Goal: Complete application form: Complete application form

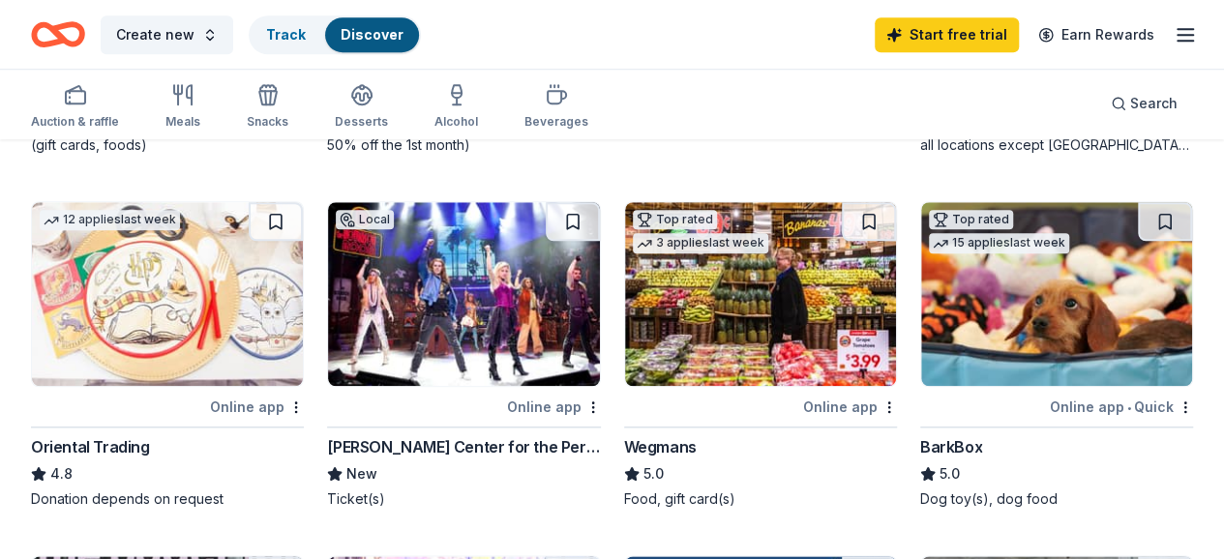
scroll to position [871, 0]
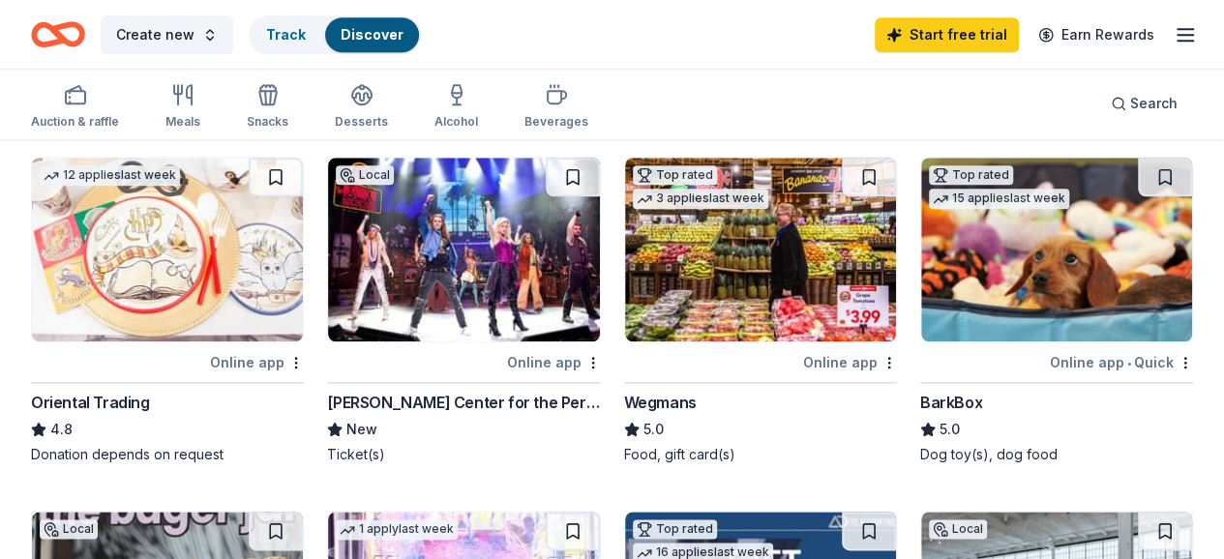
click at [625, 334] on img at bounding box center [760, 250] width 271 height 184
click at [1050, 374] on div "Online app • Quick" at bounding box center [1121, 362] width 143 height 24
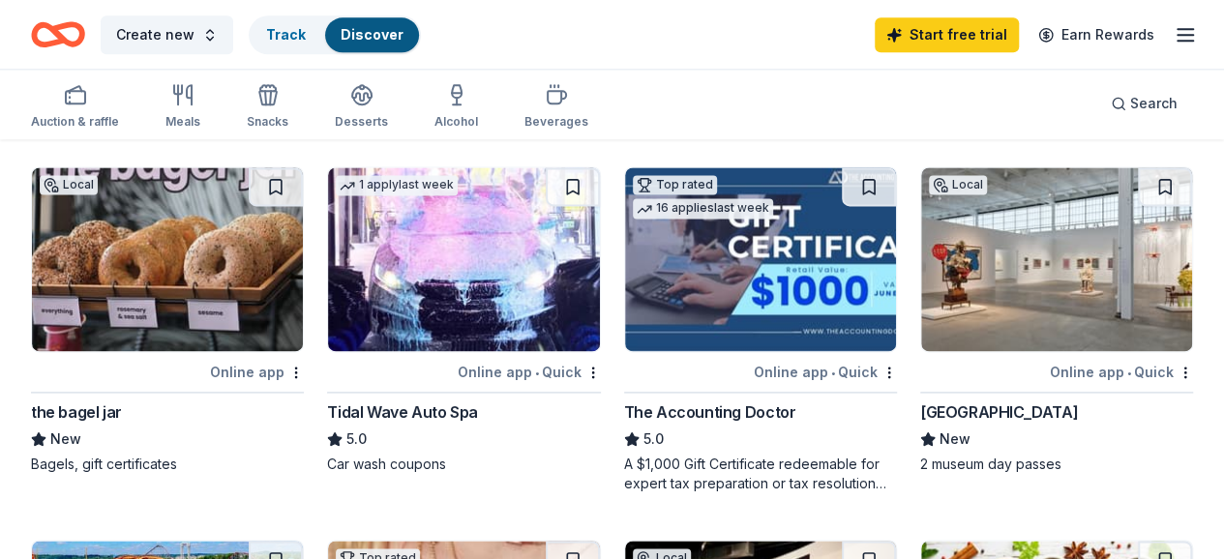
scroll to position [1258, 0]
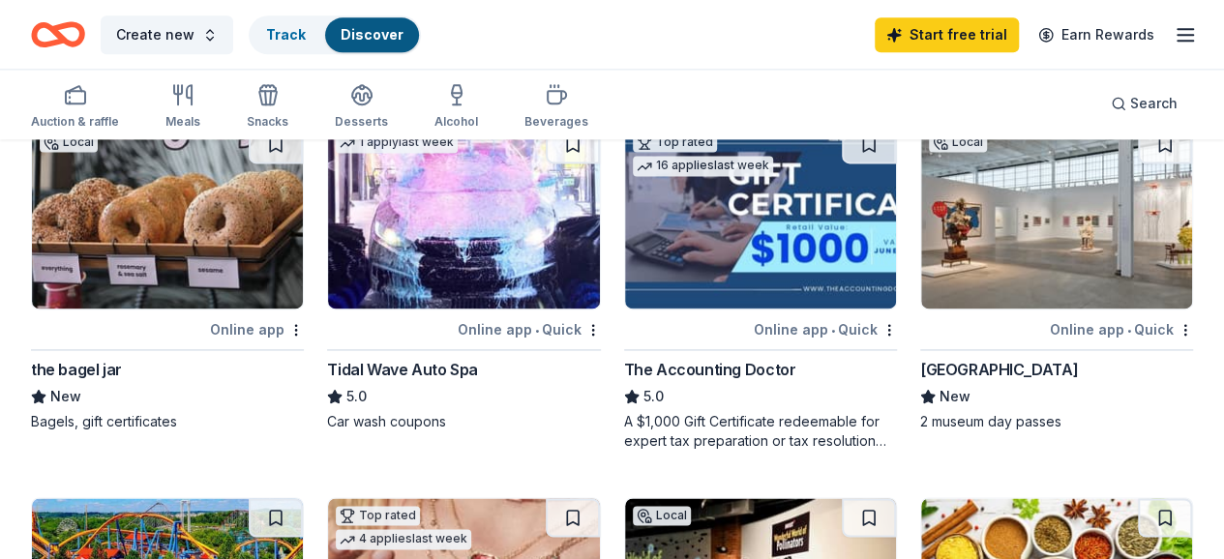
click at [921, 309] on img at bounding box center [1056, 217] width 271 height 184
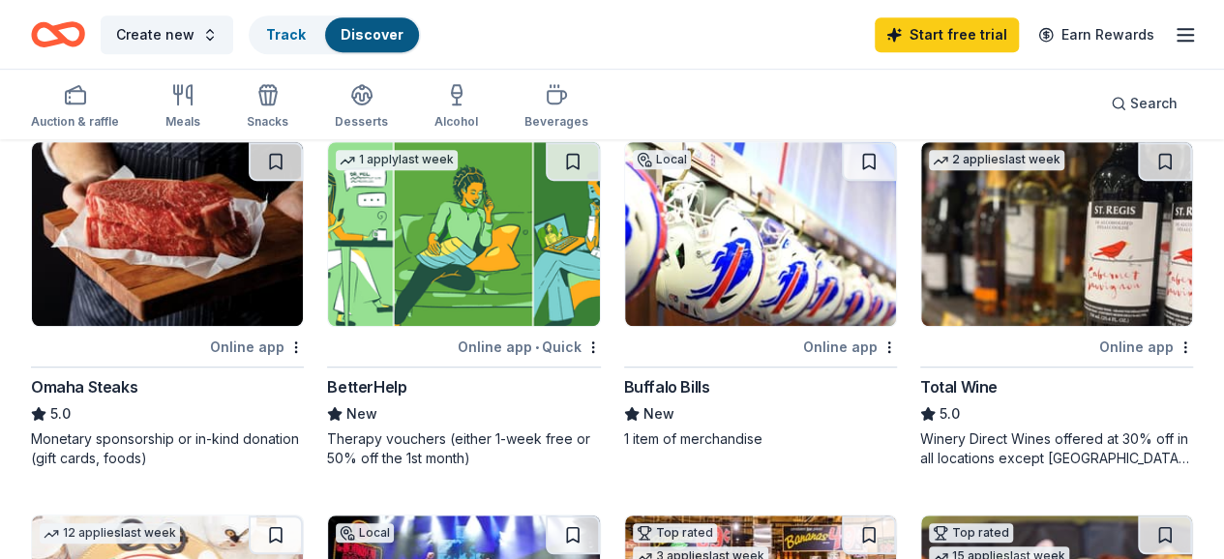
scroll to position [484, 0]
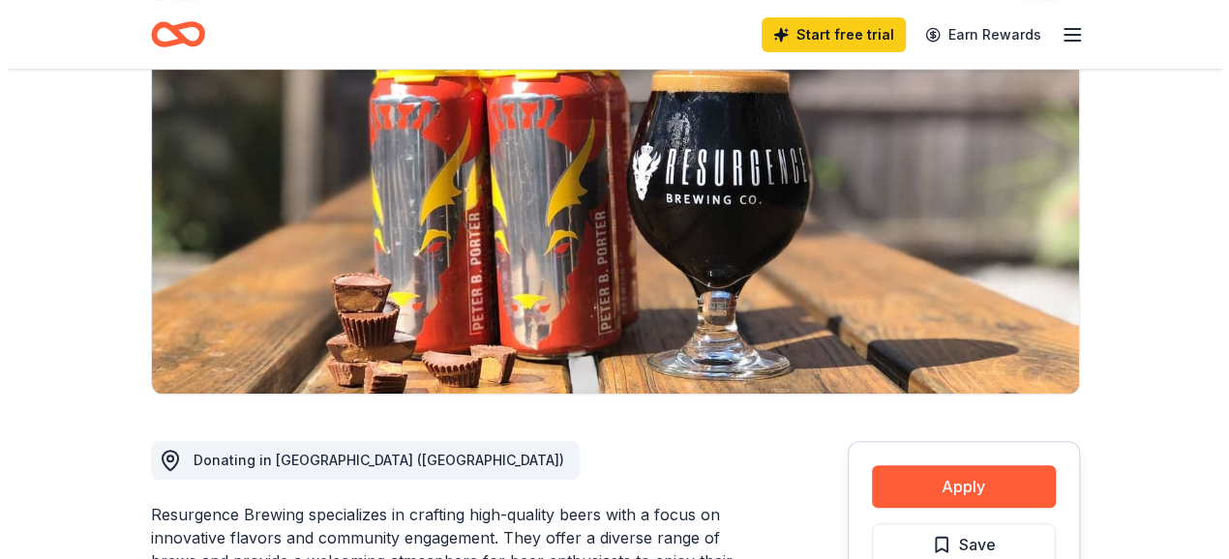
scroll to position [290, 0]
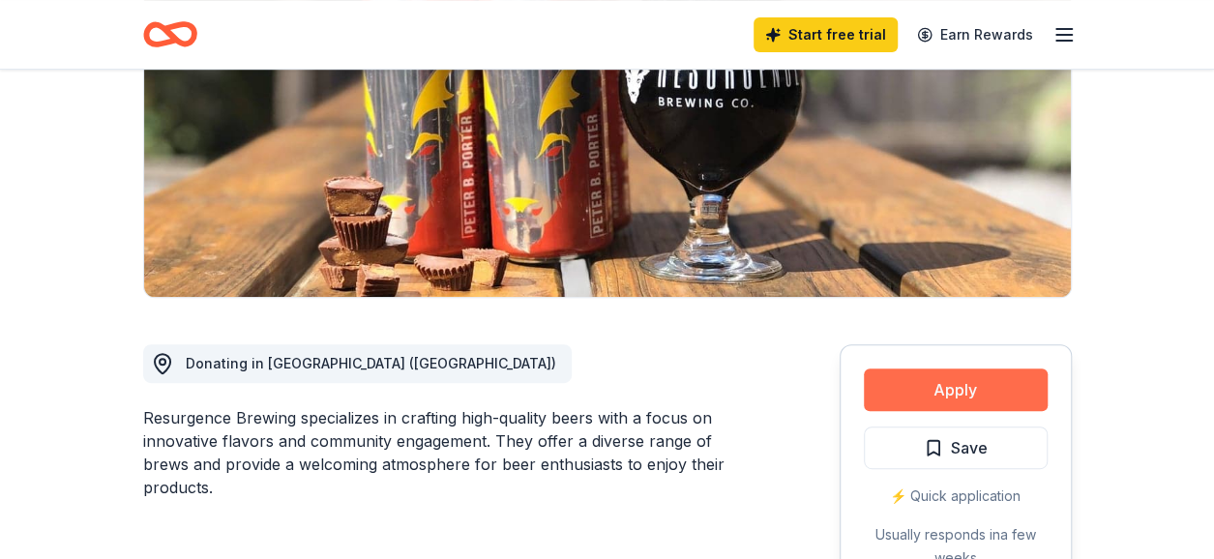
click at [907, 391] on button "Apply" at bounding box center [956, 390] width 184 height 43
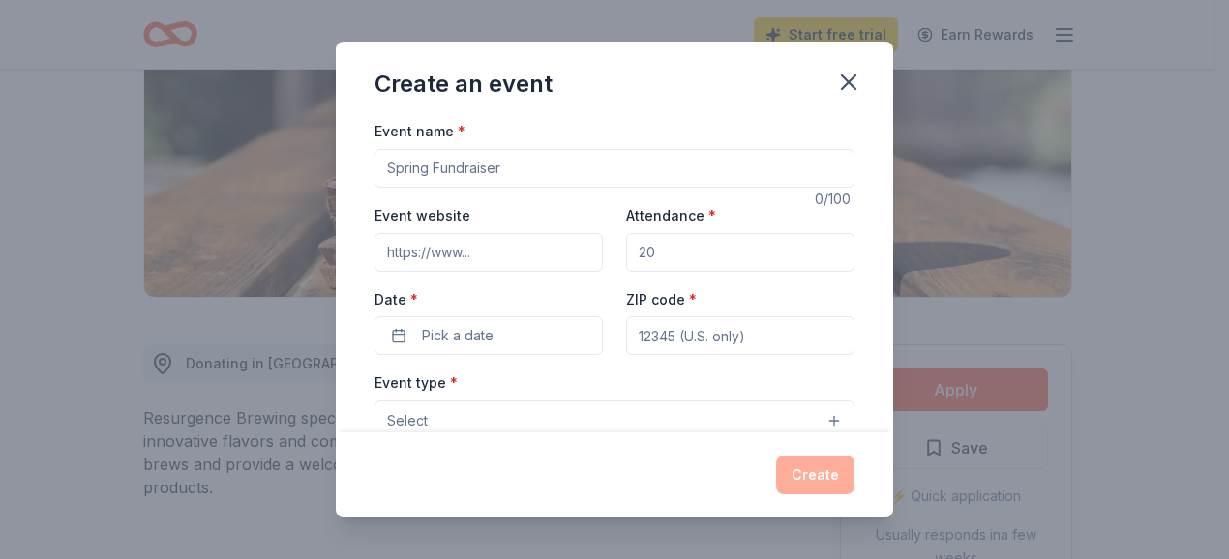
click at [518, 167] on input "Event name *" at bounding box center [614, 168] width 480 height 39
type input "Spaghetti Dinner /Basket Raffle"
click at [526, 259] on input "Event website" at bounding box center [488, 252] width 228 height 39
click at [689, 257] on input "Attendance *" at bounding box center [740, 252] width 228 height 39
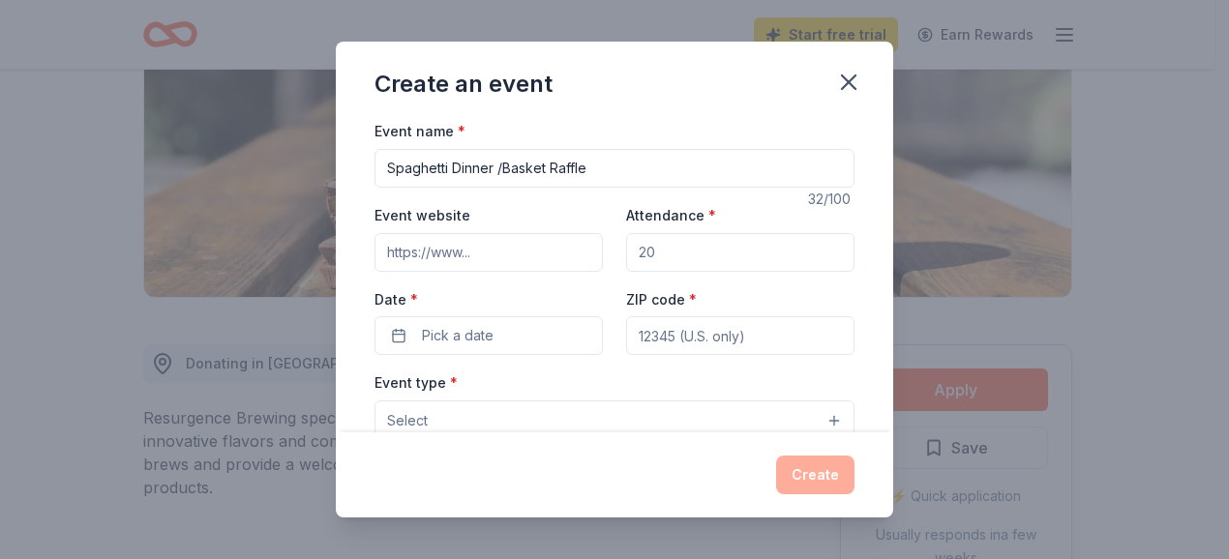
drag, startPoint x: 689, startPoint y: 257, endPoint x: 635, endPoint y: 268, distance: 55.2
click at [635, 268] on input "Attendance *" at bounding box center [740, 252] width 228 height 39
drag, startPoint x: 667, startPoint y: 237, endPoint x: 630, endPoint y: 251, distance: 40.1
click at [630, 250] on input "Attendance *" at bounding box center [740, 252] width 228 height 39
click at [656, 261] on input "Attendance *" at bounding box center [740, 252] width 228 height 39
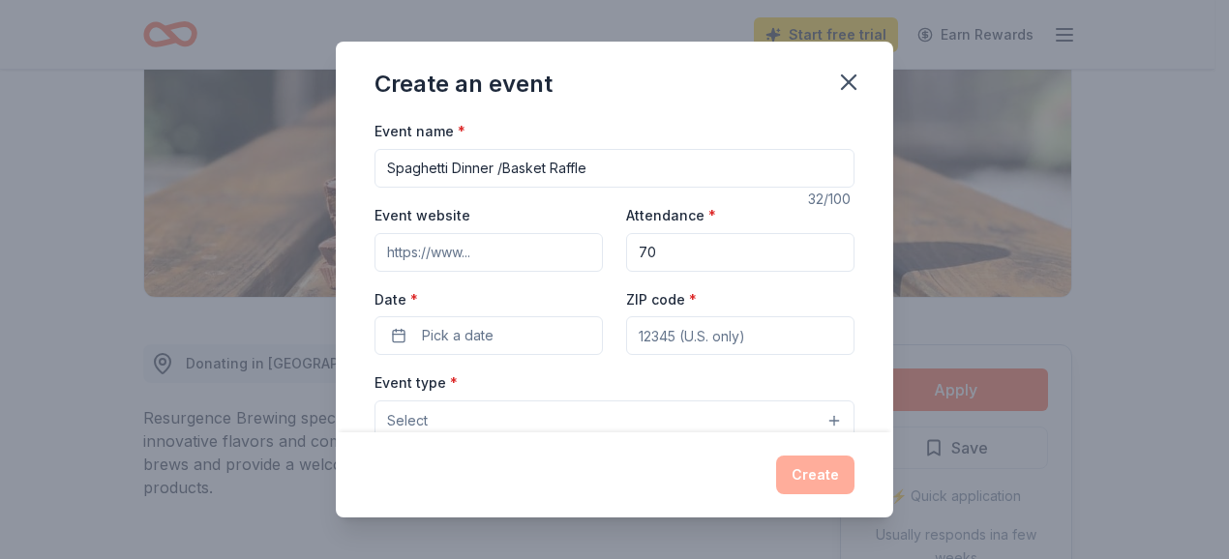
type input "70"
click at [704, 351] on input "ZIP code *" at bounding box center [740, 335] width 228 height 39
click at [451, 334] on span "Pick a date" at bounding box center [458, 335] width 72 height 23
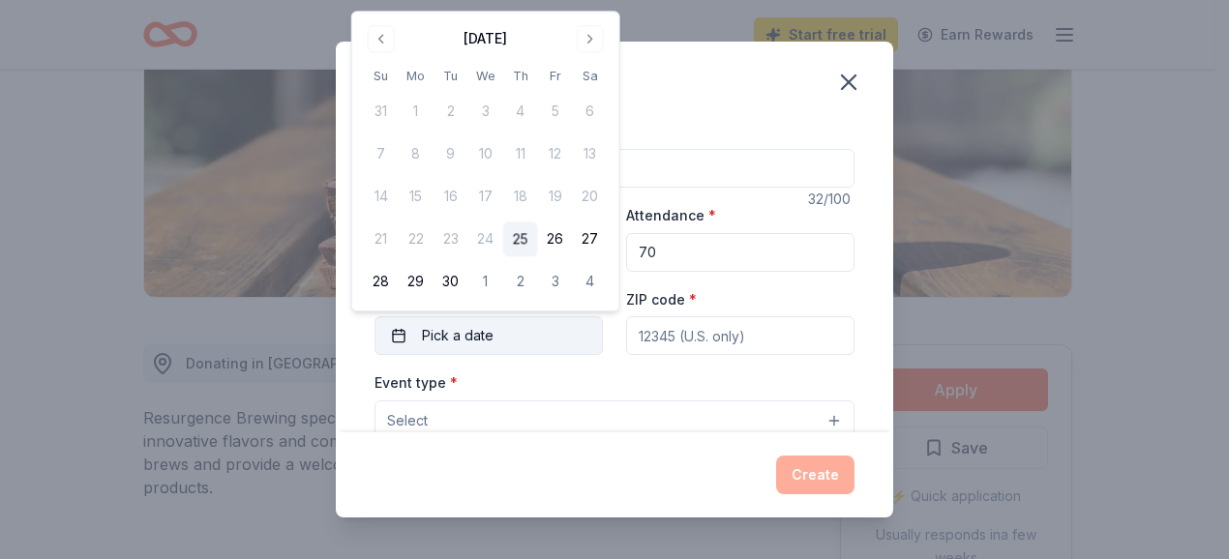
click at [505, 340] on button "Pick a date" at bounding box center [488, 335] width 228 height 39
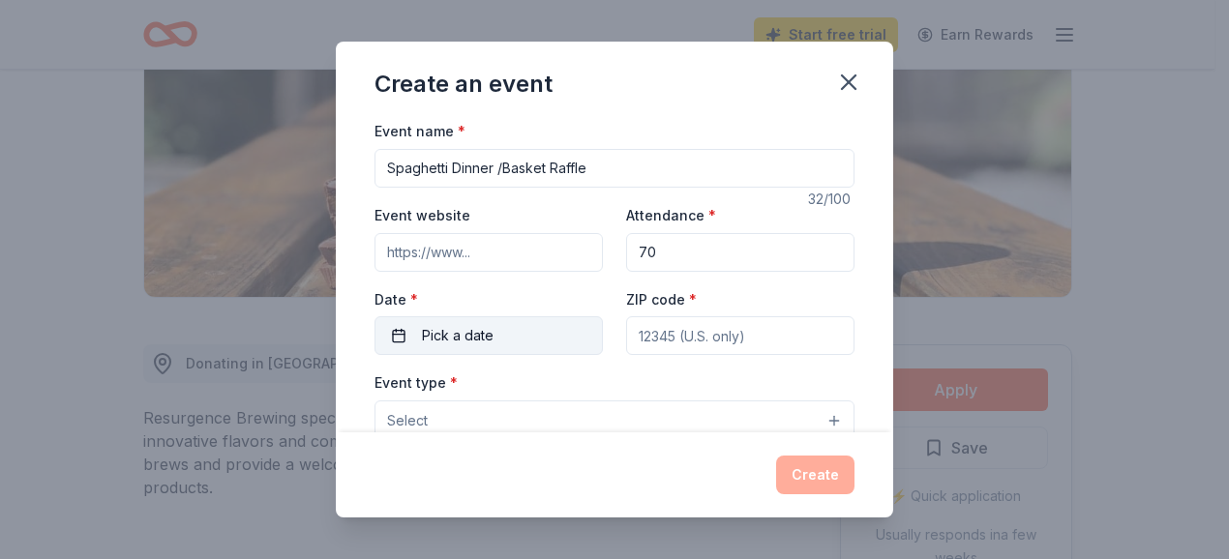
click at [505, 340] on button "Pick a date" at bounding box center [488, 335] width 228 height 39
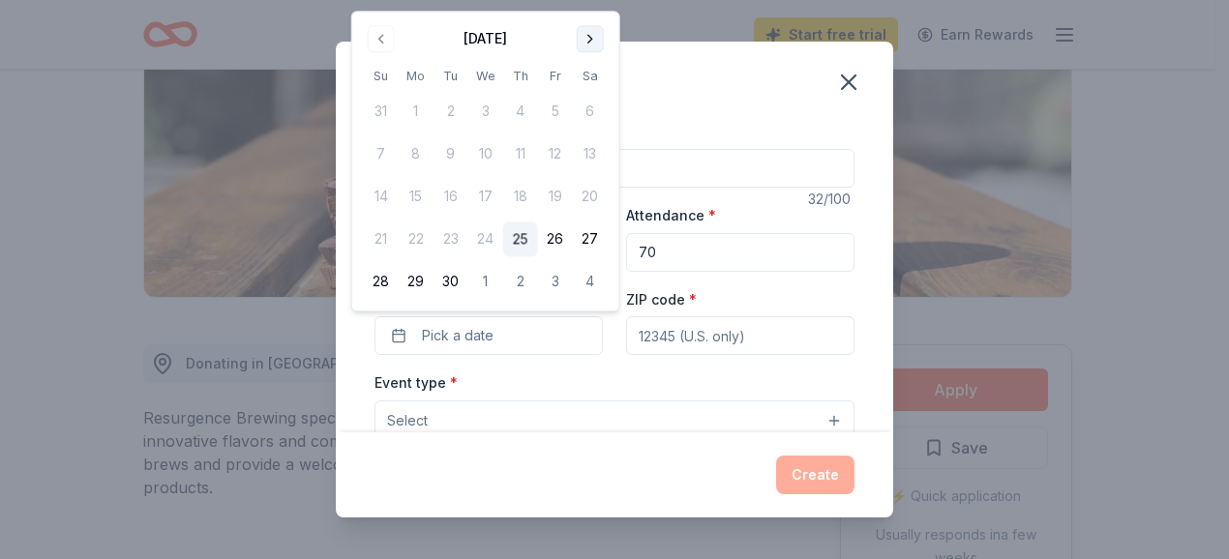
click at [588, 40] on button "Go to next month" at bounding box center [590, 38] width 27 height 27
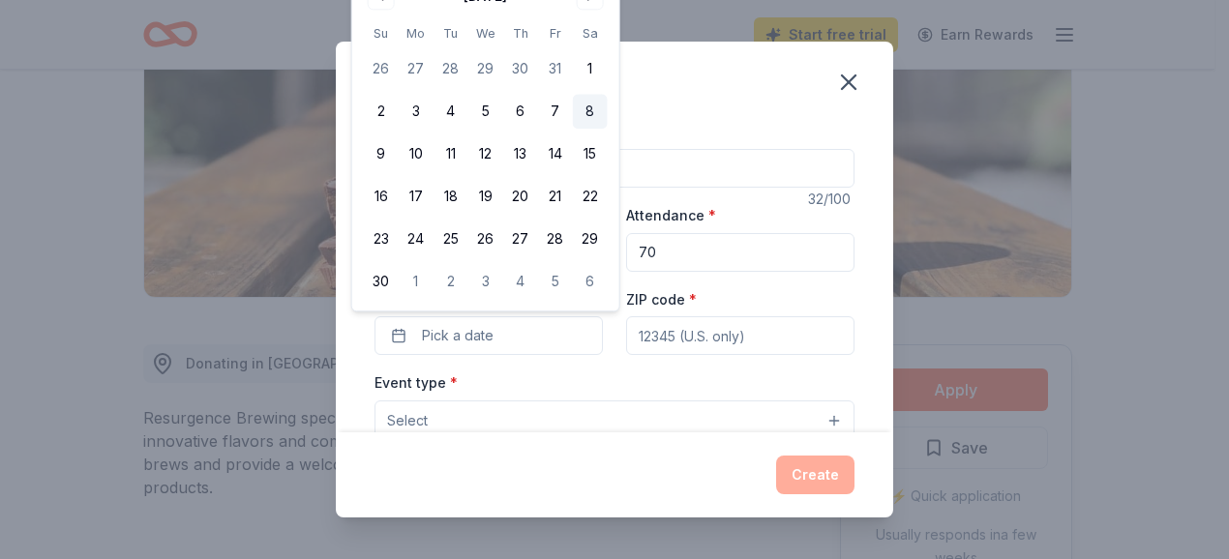
click at [590, 111] on button "8" at bounding box center [590, 112] width 35 height 35
click at [540, 421] on button "Select" at bounding box center [614, 420] width 480 height 41
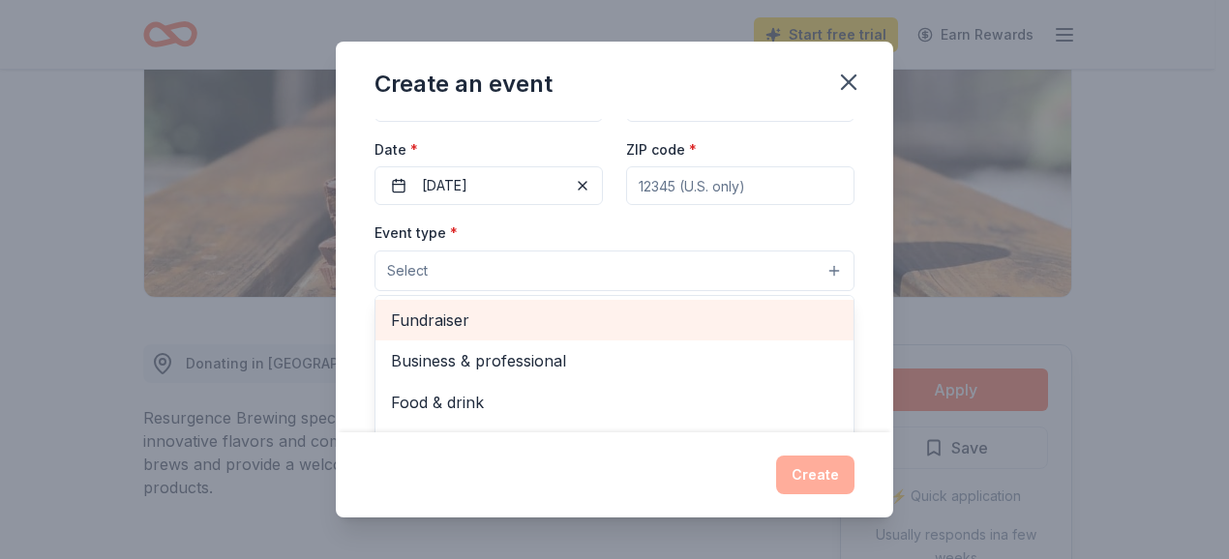
scroll to position [193, 0]
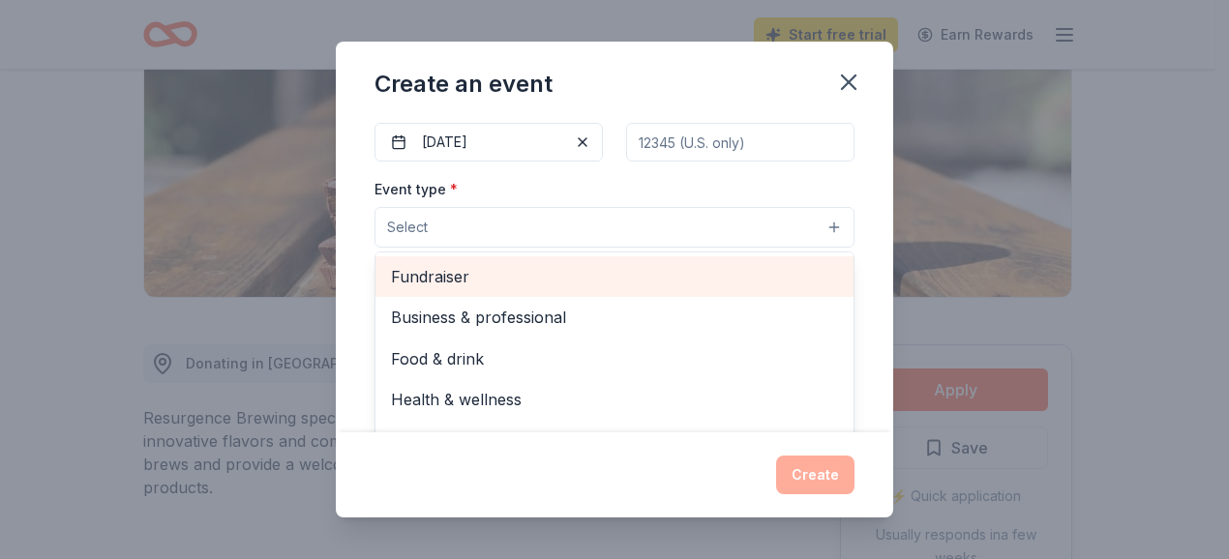
click at [553, 291] on div "Fundraiser" at bounding box center [614, 276] width 478 height 41
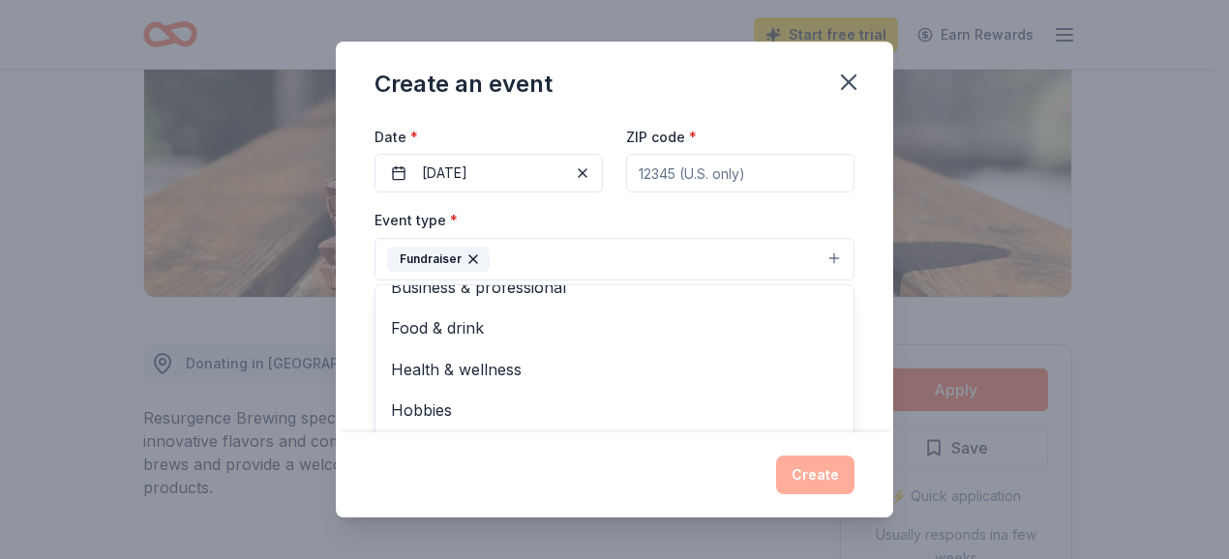
scroll to position [97, 0]
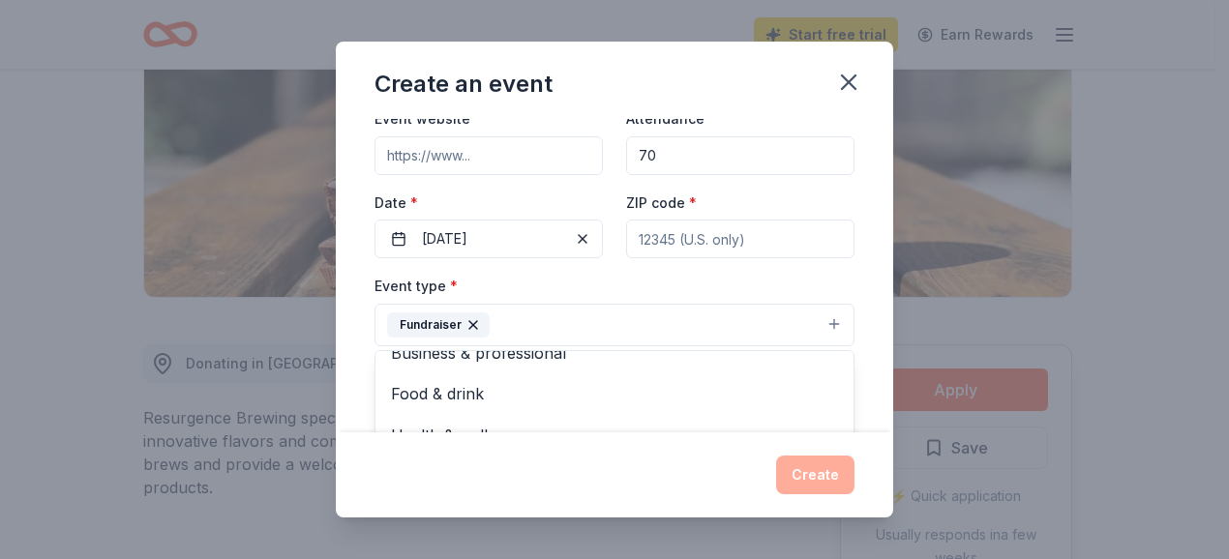
click at [787, 324] on button "Fundraiser" at bounding box center [614, 325] width 480 height 43
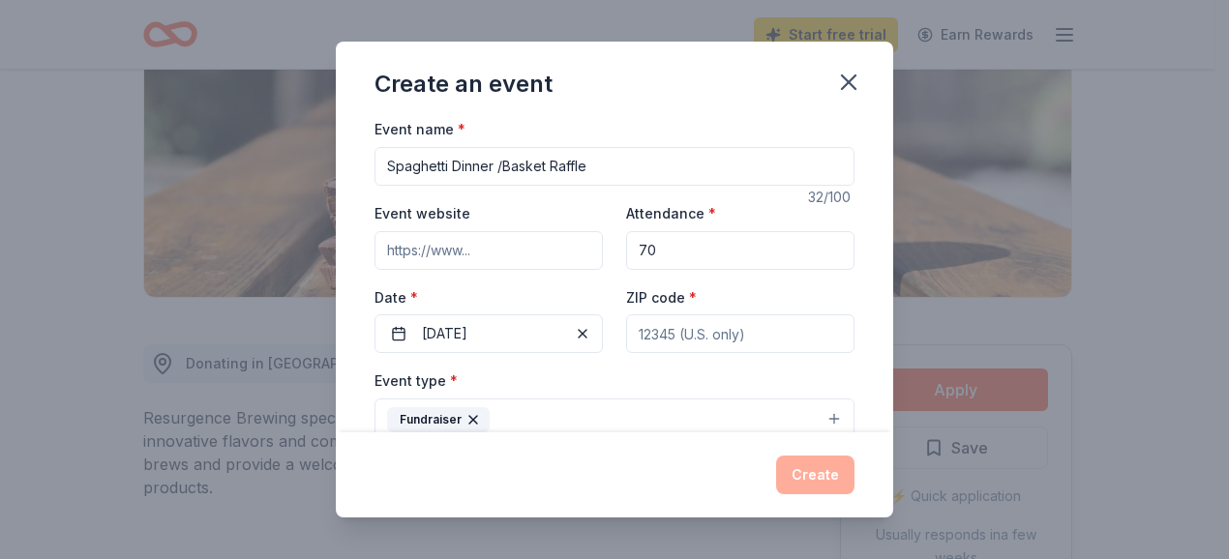
scroll to position [0, 0]
click at [520, 253] on input "Event website" at bounding box center [488, 252] width 228 height 39
paste input "https://www.faithunitedpresbyterian.org/"
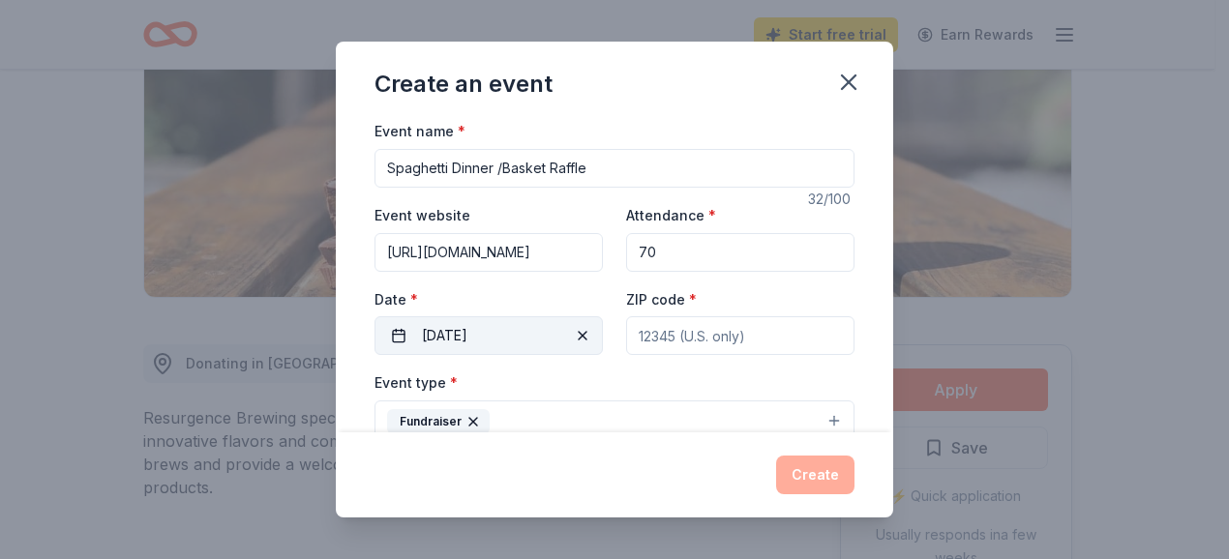
scroll to position [0, 64]
type input "https://www.faithunitedpresbyterian.org/"
click at [708, 337] on input "ZIP code *" at bounding box center [740, 335] width 228 height 39
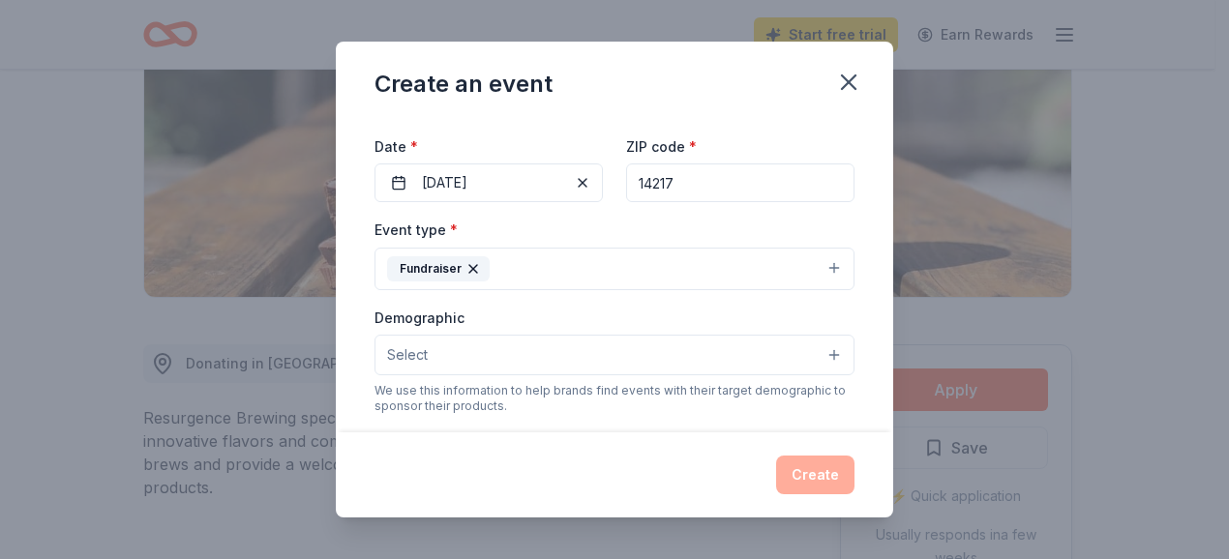
scroll to position [193, 0]
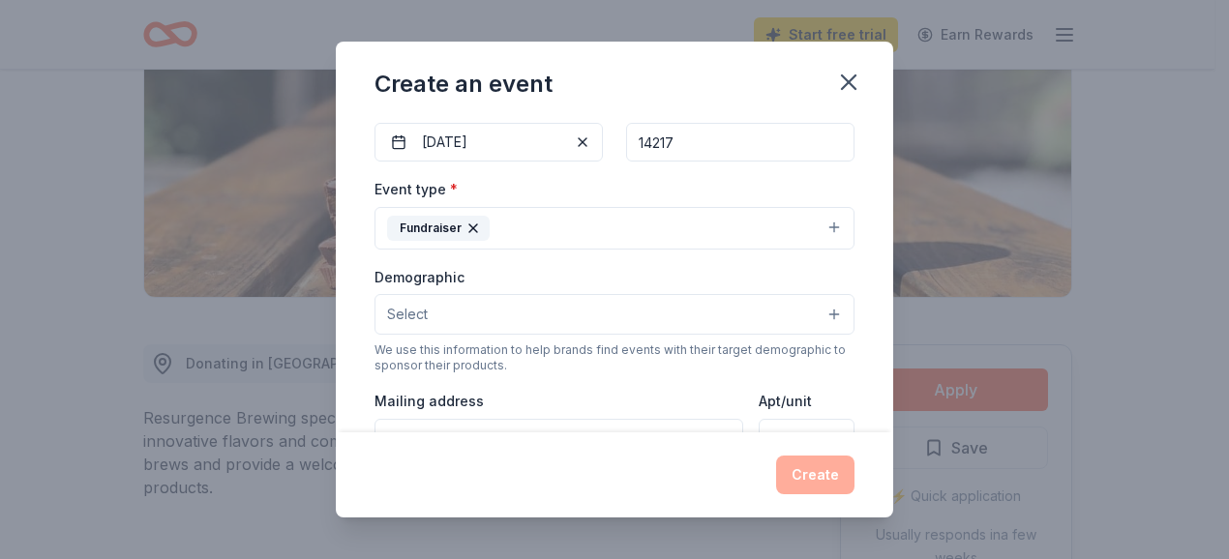
type input "14217"
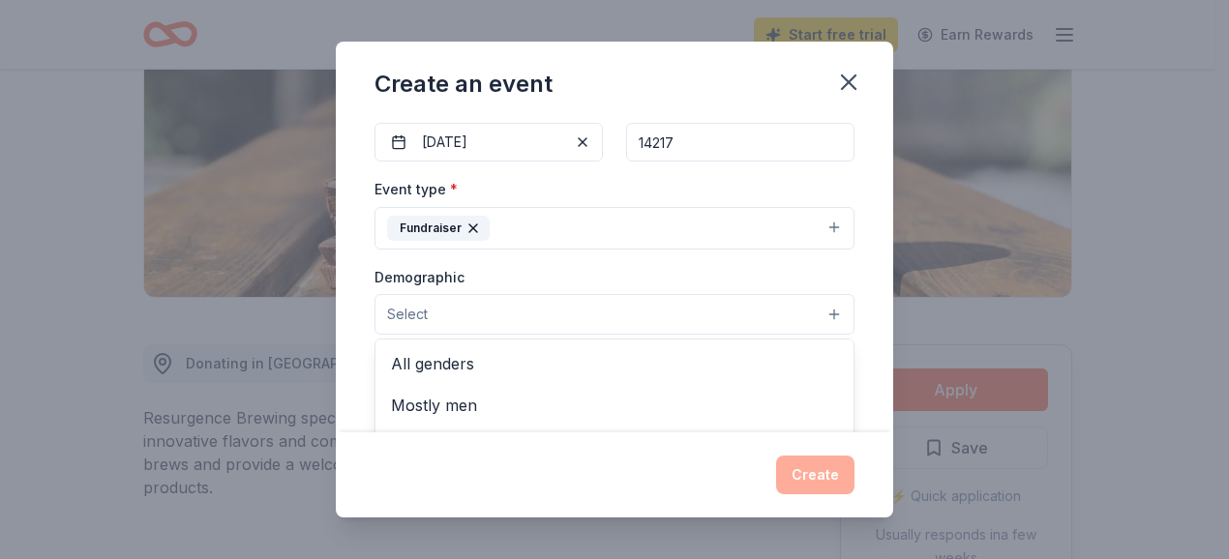
click at [588, 311] on button "Select" at bounding box center [614, 314] width 480 height 41
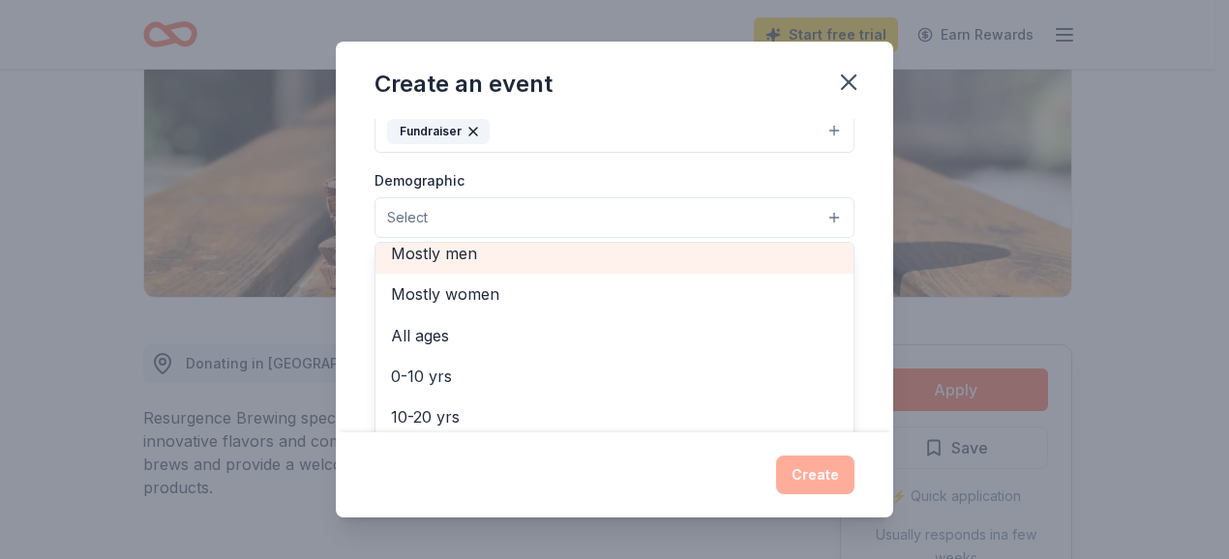
scroll to position [97, 0]
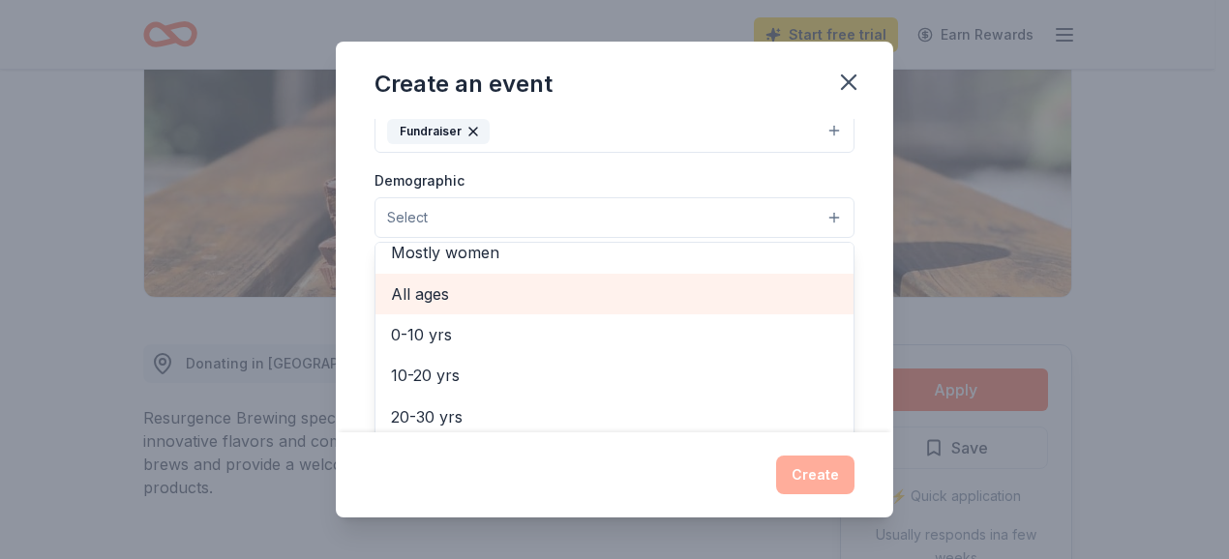
click at [591, 308] on div "All ages" at bounding box center [614, 294] width 478 height 41
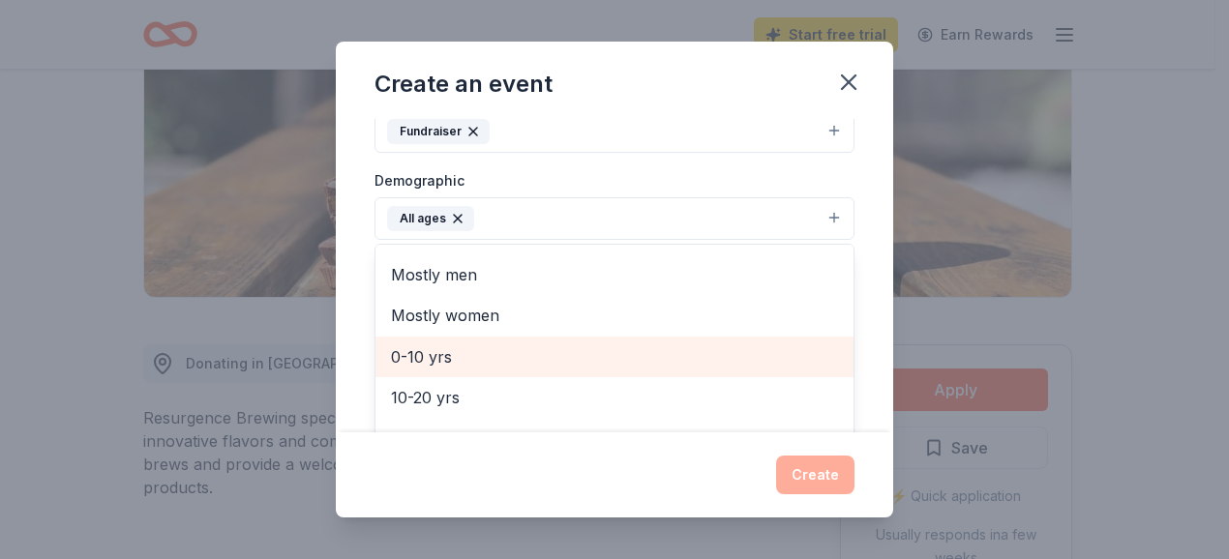
scroll to position [0, 0]
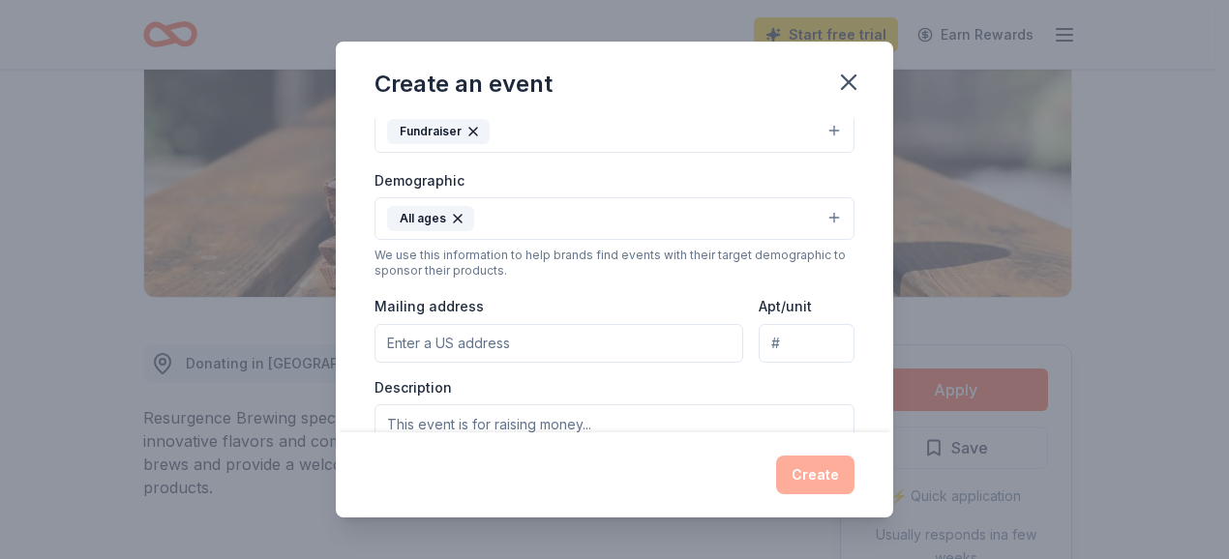
click at [650, 222] on button "All ages" at bounding box center [614, 218] width 480 height 43
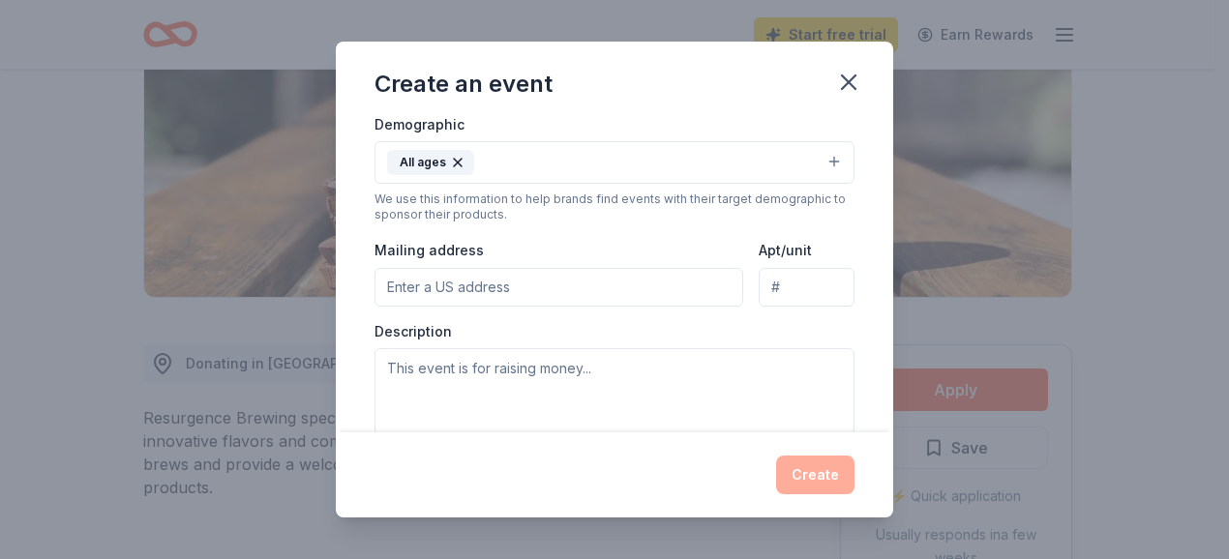
scroll to position [387, 0]
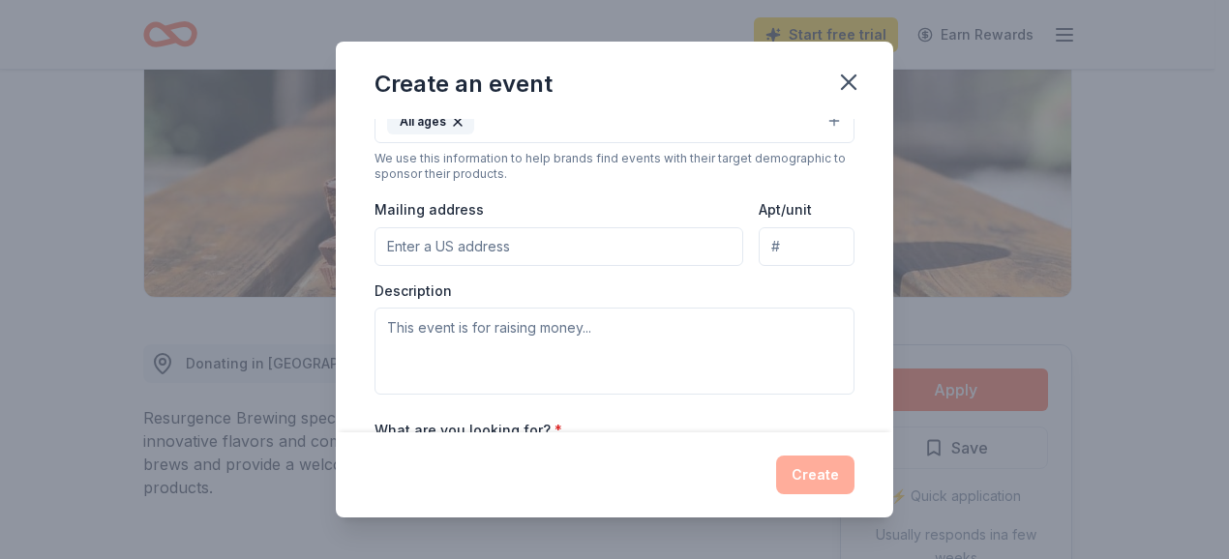
click at [698, 241] on input "Mailing address" at bounding box center [558, 246] width 369 height 39
click at [686, 248] on input "Mailing address" at bounding box center [558, 246] width 369 height 39
click at [426, 234] on input "Mailing address" at bounding box center [558, 246] width 369 height 39
paste input "3150 Elmwood Ave, Kenmore, NY 14217"
type input "3150 Elmwood Avenue, Kenmore, NY, 14217"
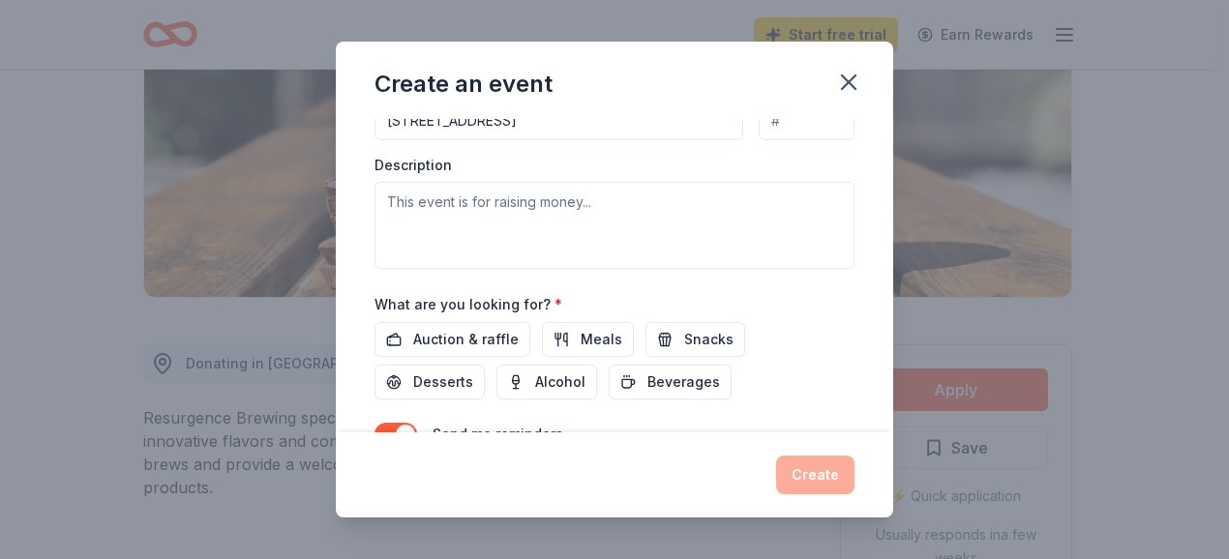
scroll to position [416, 0]
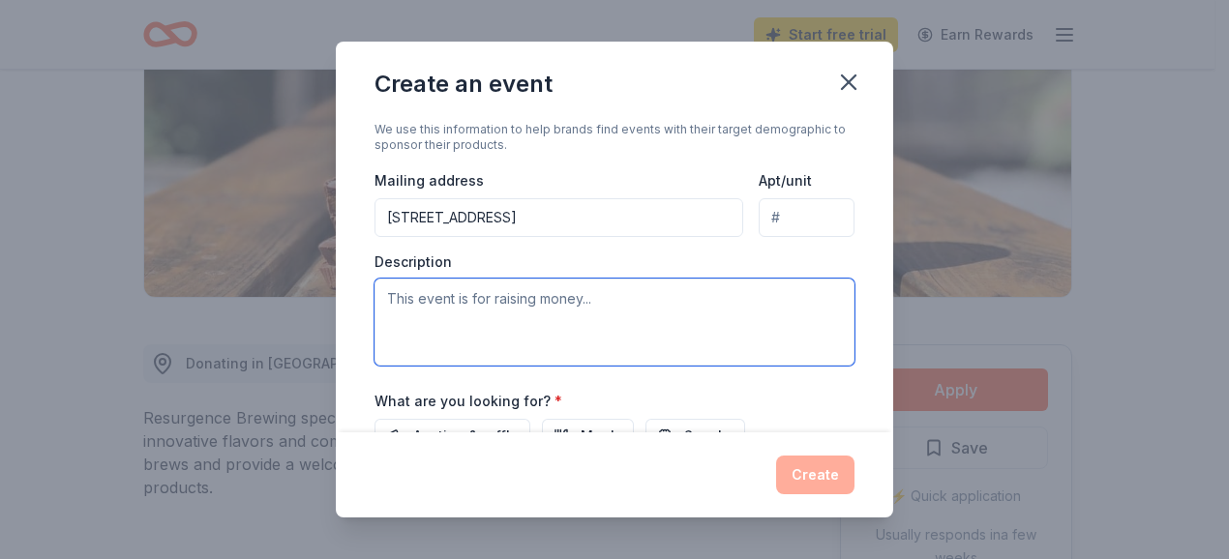
click at [422, 295] on textarea at bounding box center [614, 322] width 480 height 87
click at [412, 295] on textarea at bounding box center [614, 322] width 480 height 87
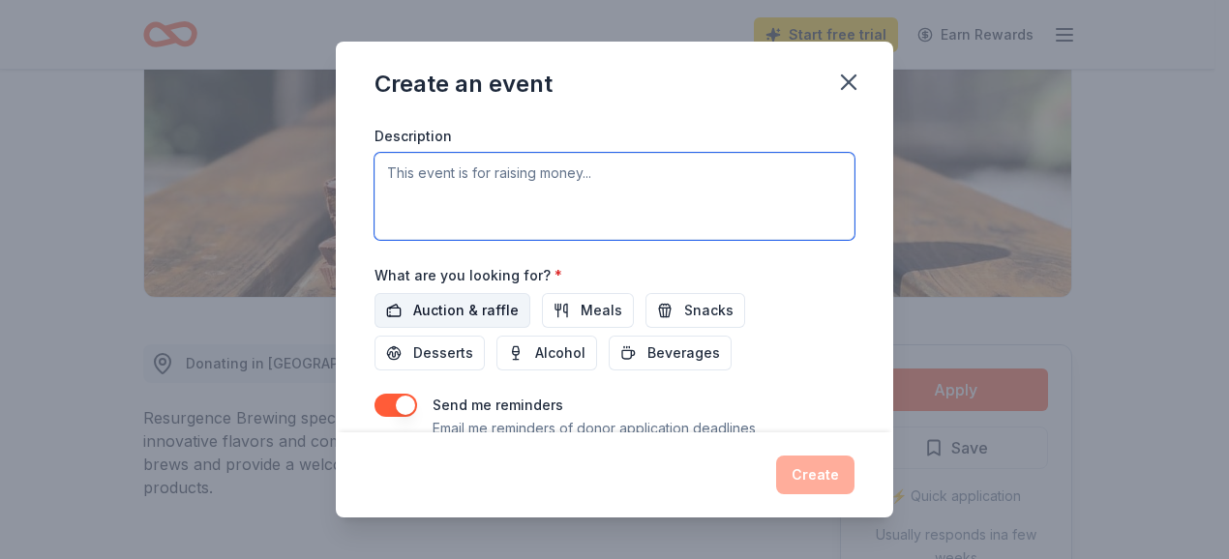
scroll to position [513, 0]
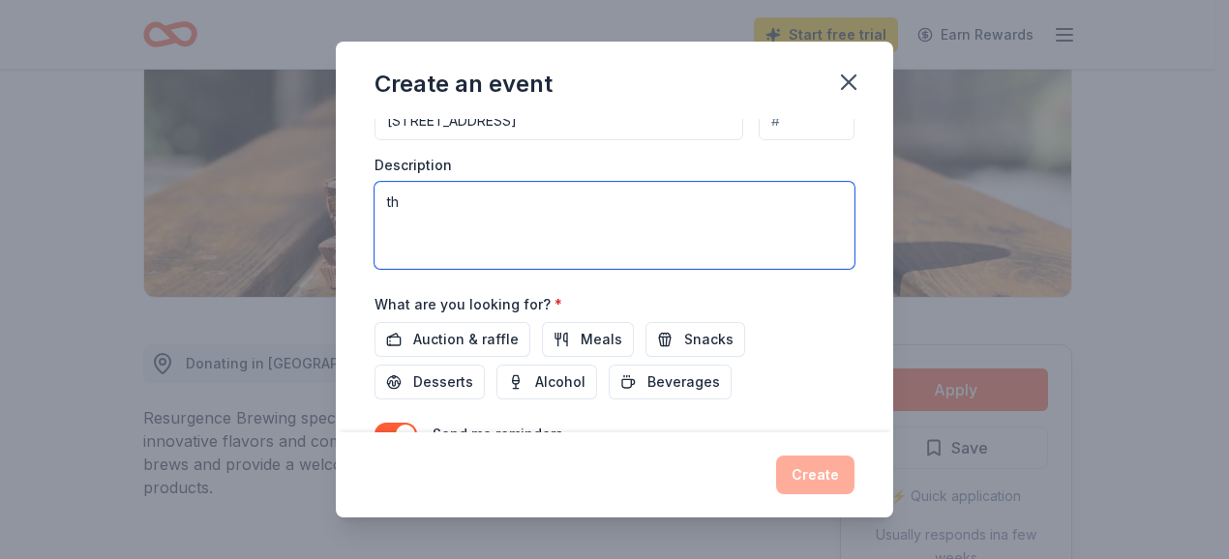
type textarea "t"
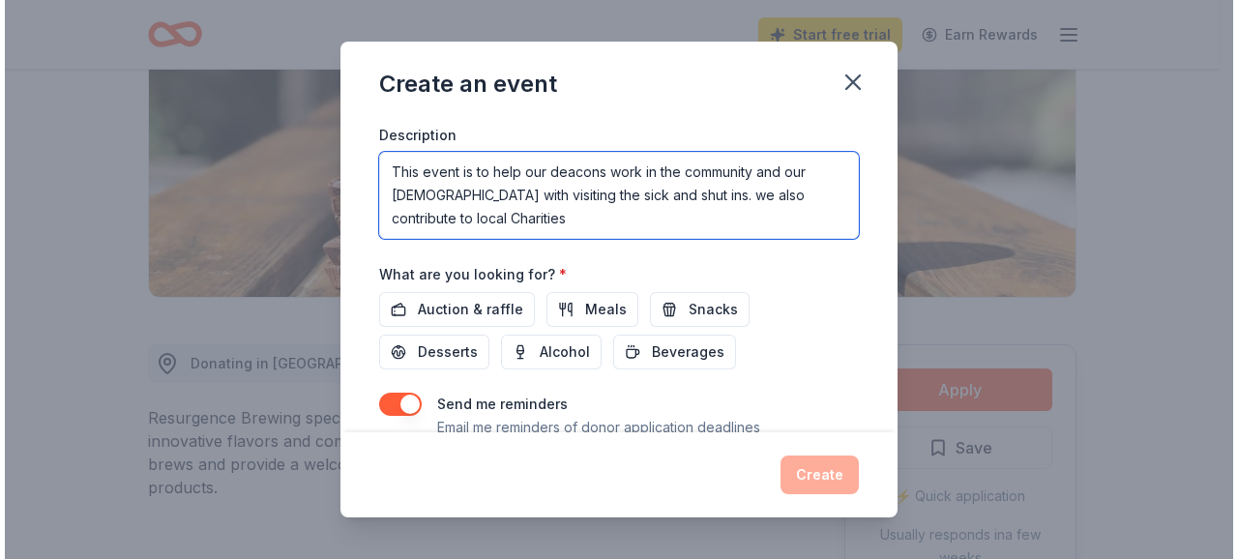
scroll to position [609, 0]
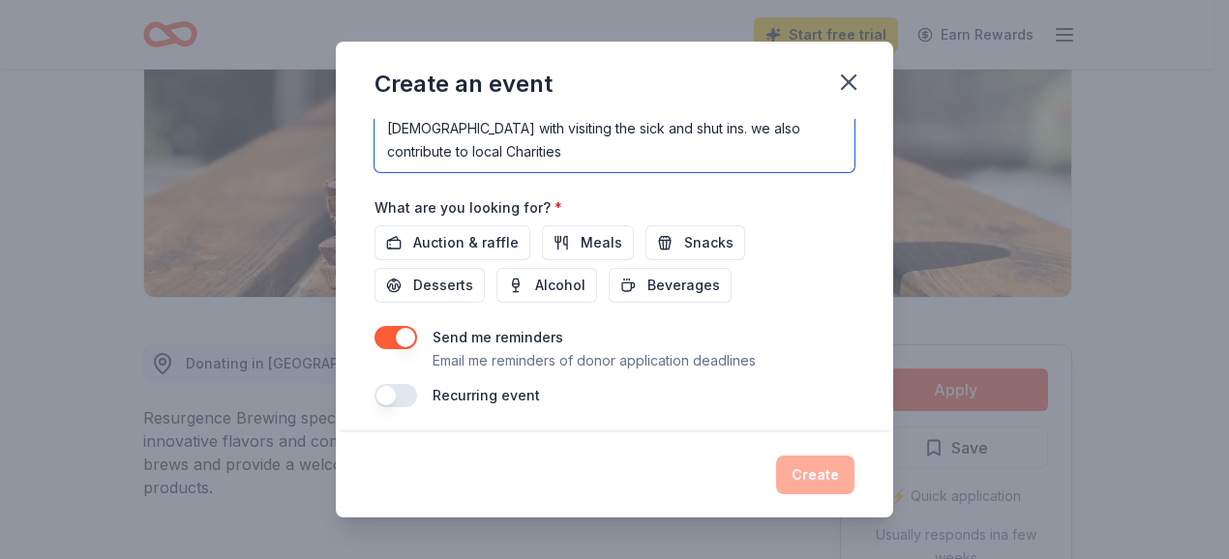
type textarea "This event is to help our deacons work in the community and our Church with vis…"
click at [741, 269] on div "Auction & raffle Meals Snacks Desserts Alcohol Beverages" at bounding box center [614, 263] width 480 height 77
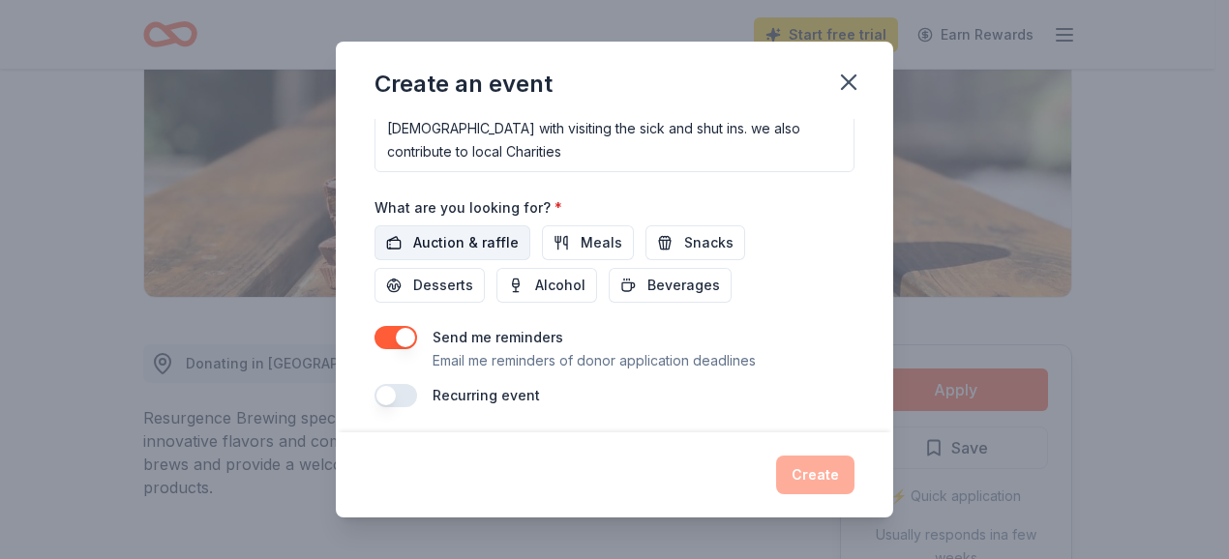
click at [489, 235] on span "Auction & raffle" at bounding box center [465, 242] width 105 height 23
click at [821, 471] on button "Create" at bounding box center [815, 475] width 78 height 39
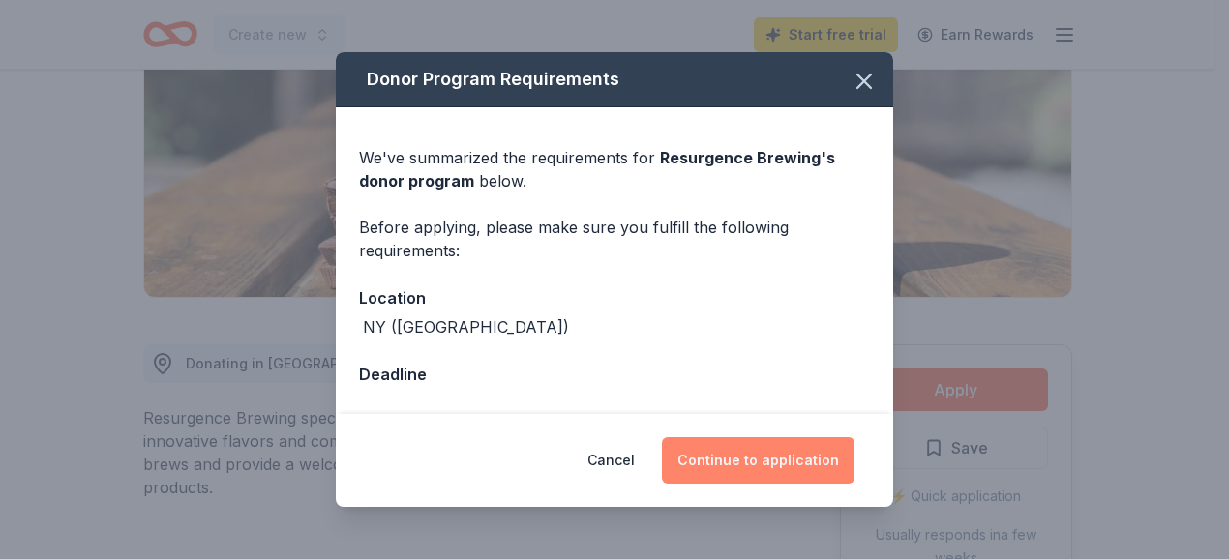
click at [772, 467] on button "Continue to application" at bounding box center [758, 460] width 193 height 46
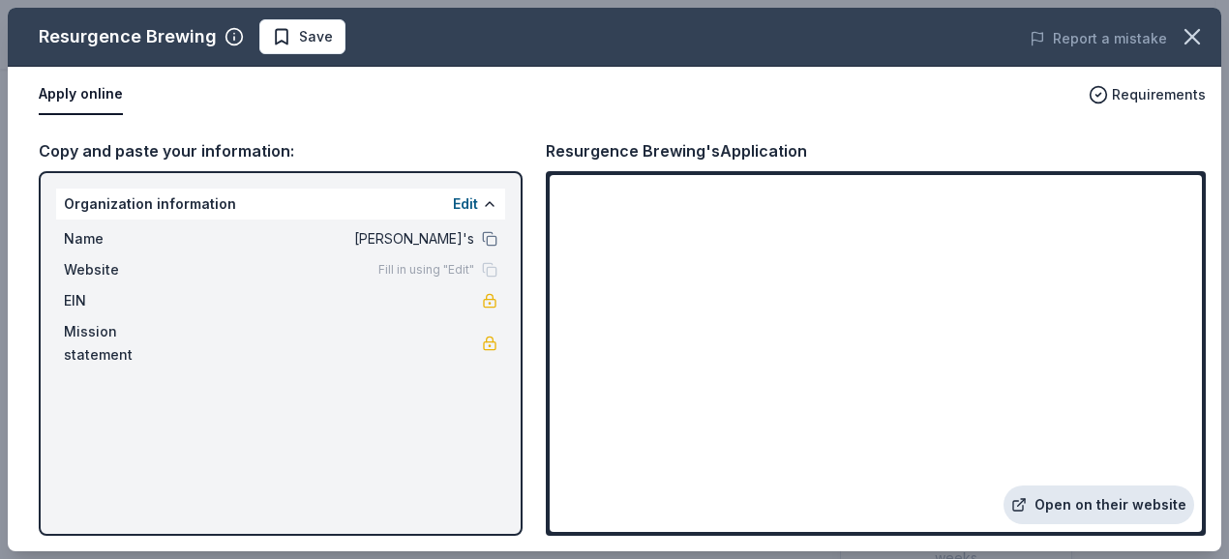
click at [1099, 507] on link "Open on their website" at bounding box center [1098, 505] width 191 height 39
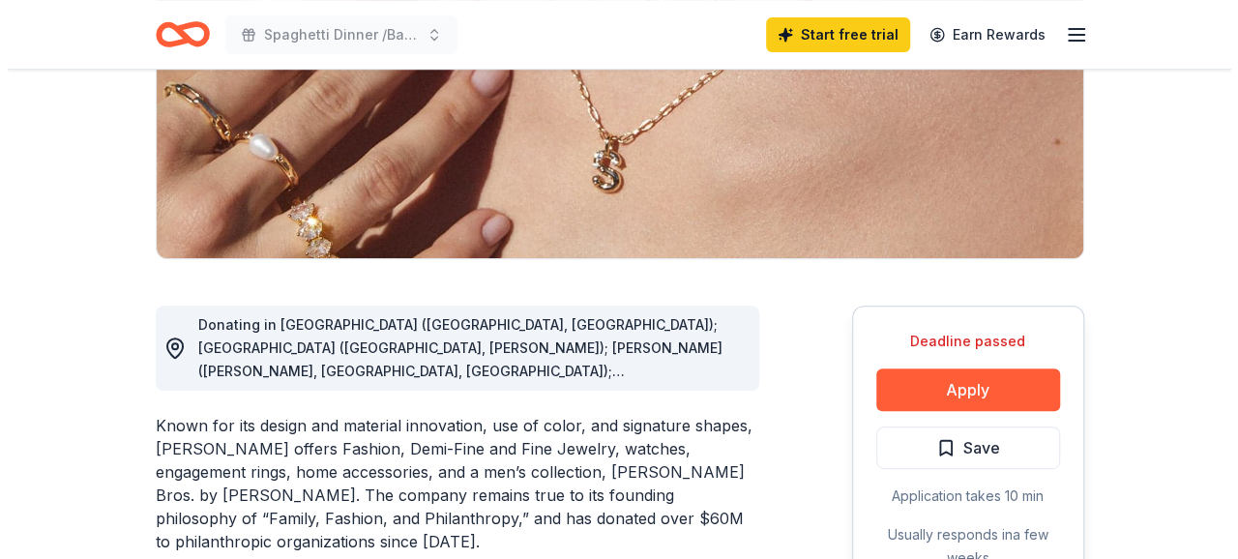
scroll to position [387, 0]
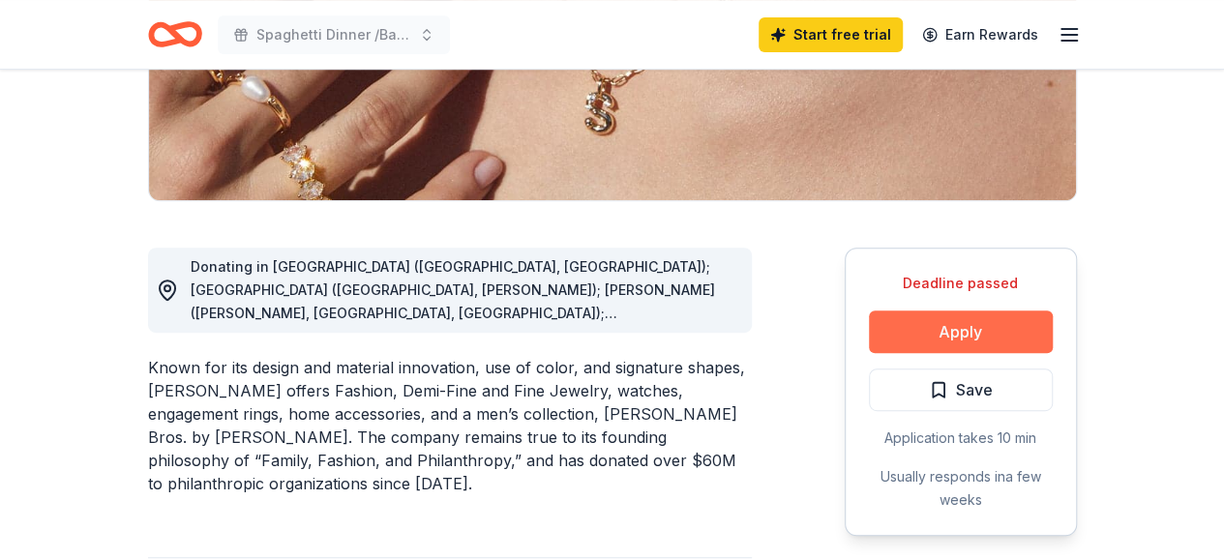
click at [922, 342] on button "Apply" at bounding box center [961, 332] width 184 height 43
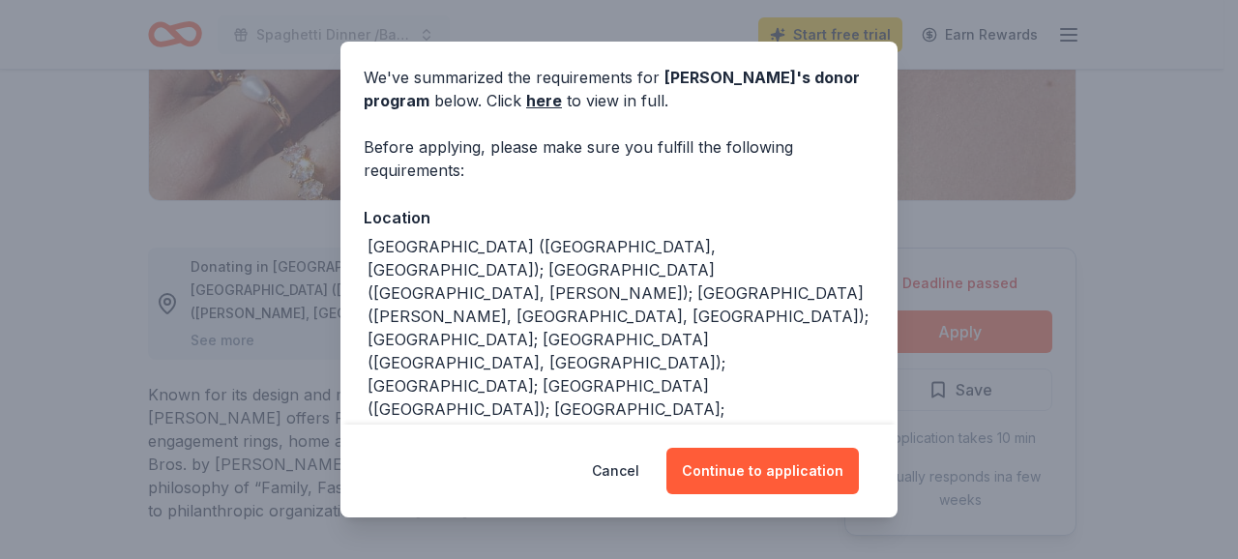
scroll to position [97, 0]
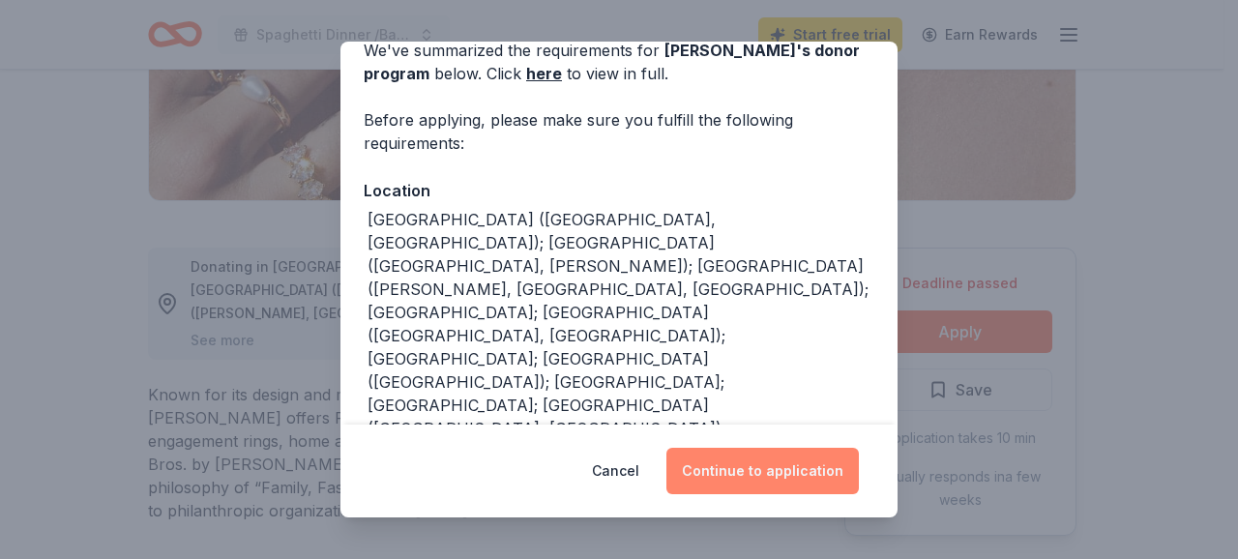
click at [729, 472] on button "Continue to application" at bounding box center [762, 471] width 193 height 46
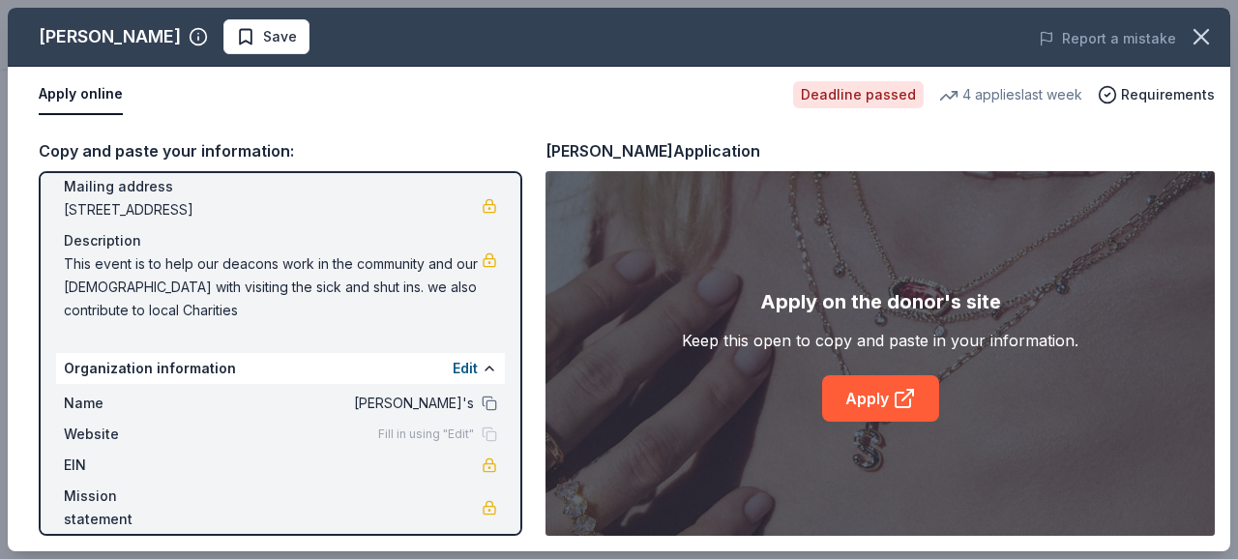
scroll to position [165, 0]
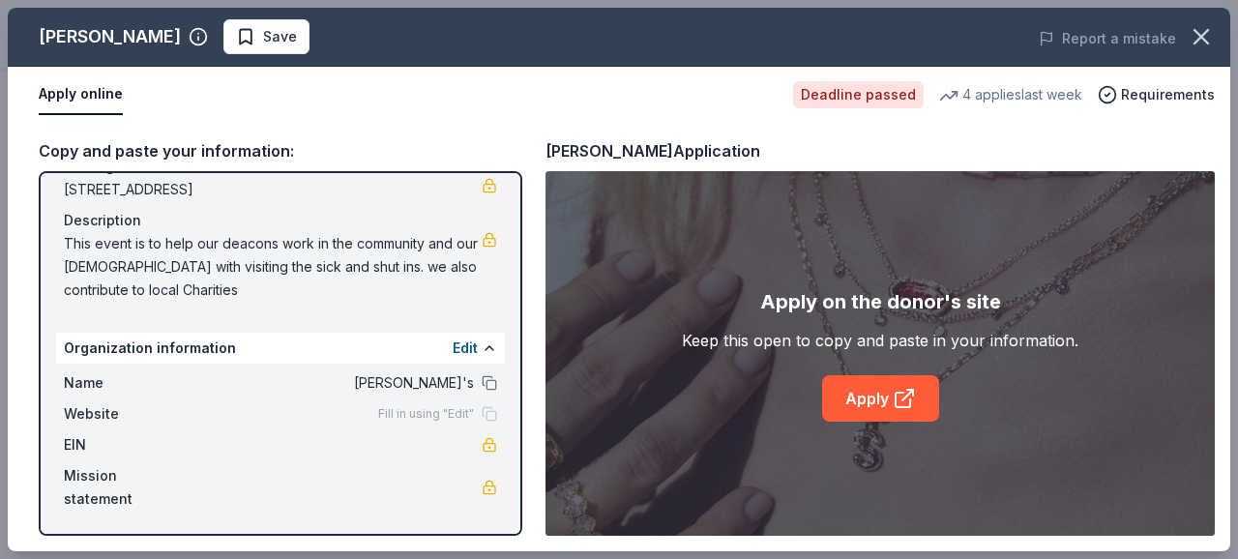
click at [321, 372] on span "[PERSON_NAME]'s" at bounding box center [333, 382] width 281 height 23
click at [453, 348] on button "Edit" at bounding box center [465, 348] width 25 height 23
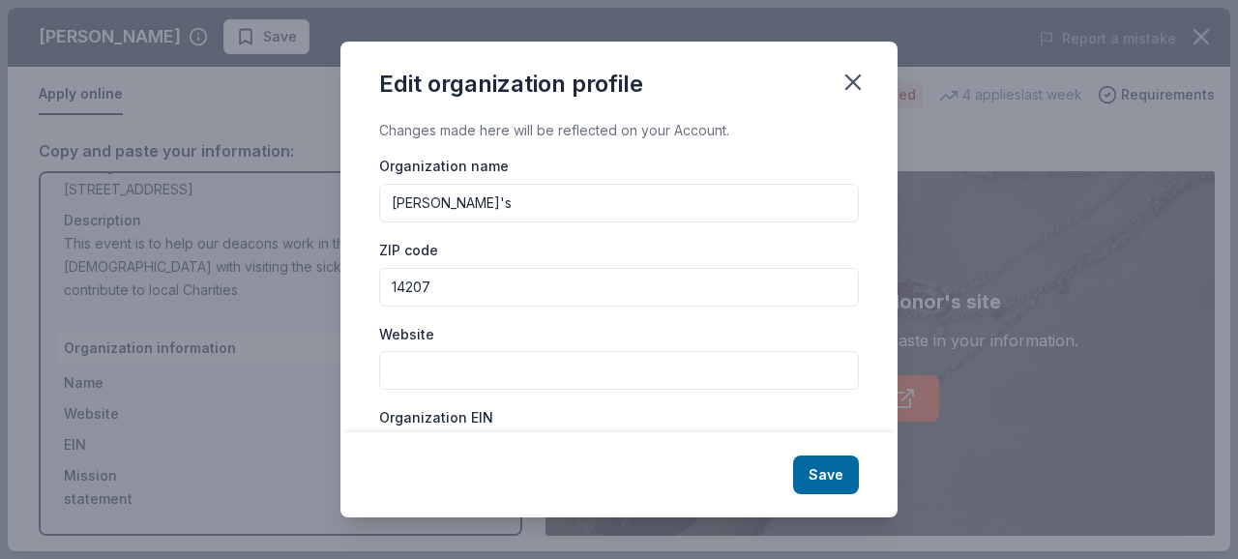
click at [472, 202] on input "[PERSON_NAME]'s" at bounding box center [619, 203] width 480 height 39
type input "r"
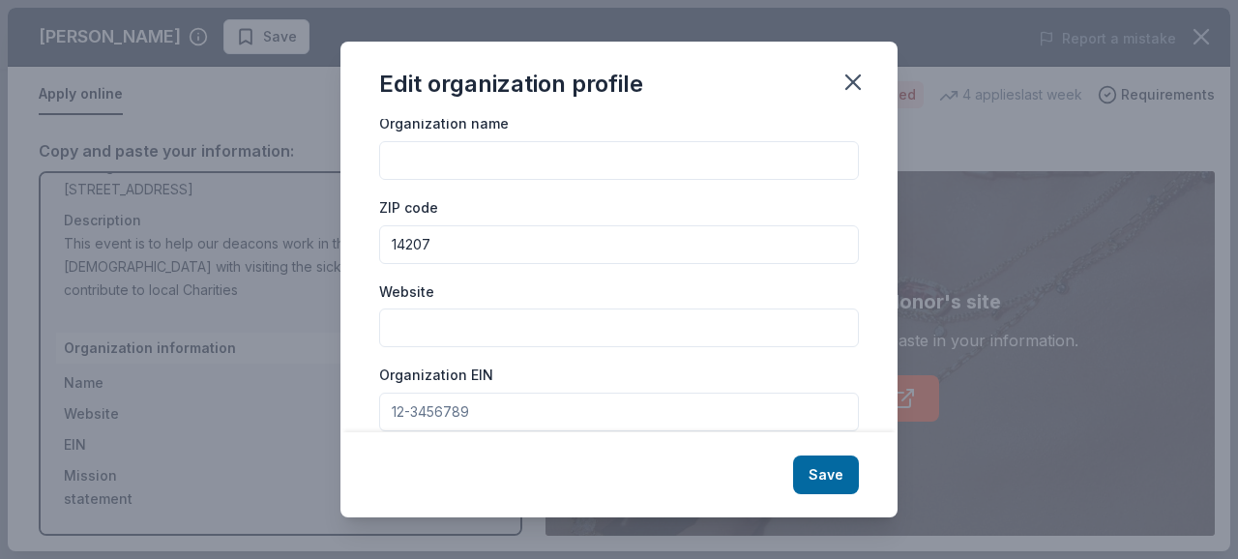
scroll to position [0, 0]
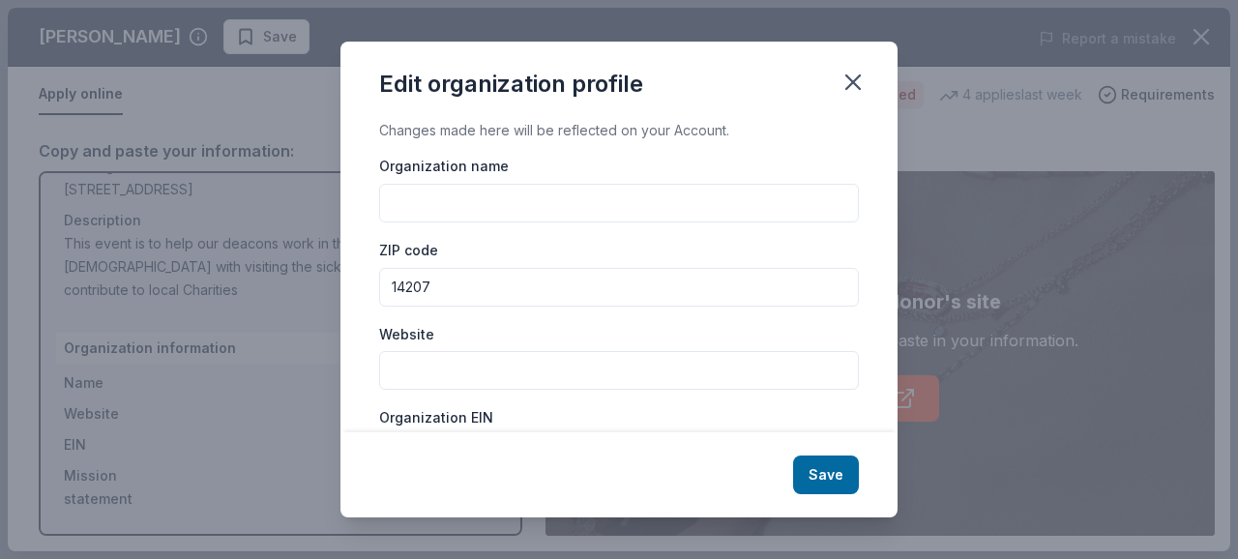
click at [428, 179] on div "Organization name" at bounding box center [619, 188] width 480 height 69
drag, startPoint x: 426, startPoint y: 185, endPoint x: 415, endPoint y: 209, distance: 26.4
click at [415, 209] on input "Organization name" at bounding box center [619, 203] width 480 height 39
paste input "faith united presbyterian church"
type input "faith united presbyterian church"
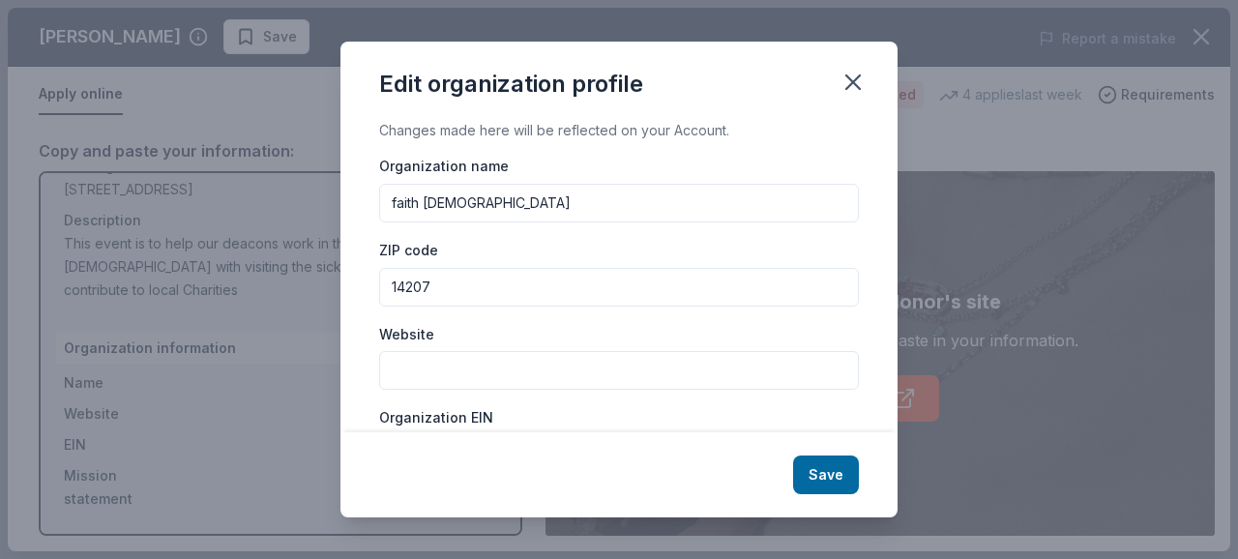
click at [458, 287] on input "14207" at bounding box center [619, 287] width 480 height 39
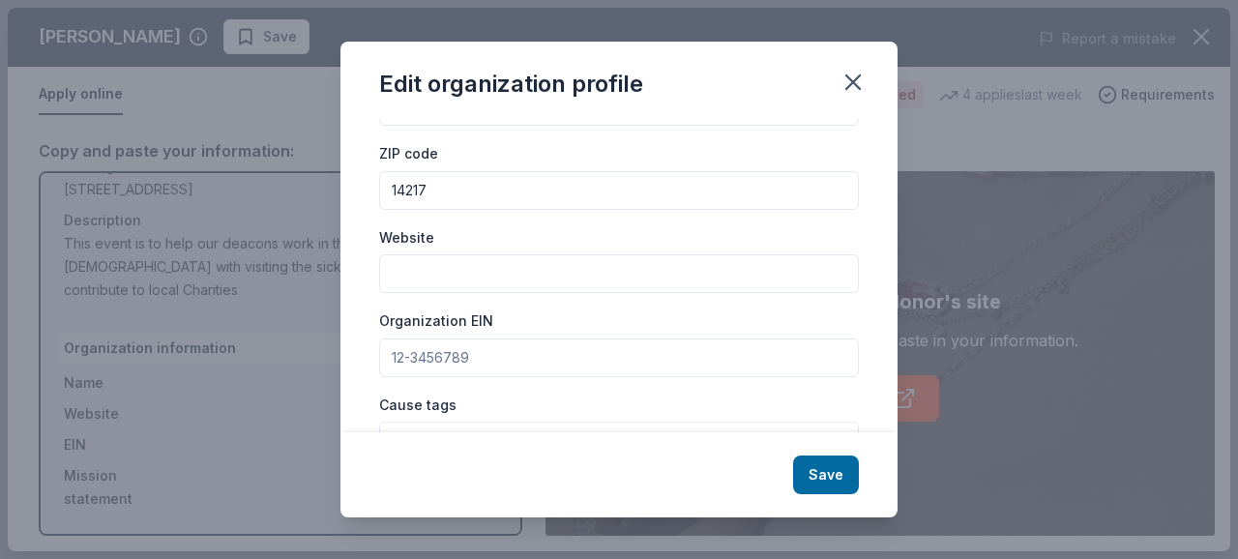
type input "14217"
click at [492, 254] on input "Website" at bounding box center [619, 273] width 480 height 39
click at [429, 274] on input "Website" at bounding box center [619, 273] width 480 height 39
paste input "https://www.faithunitedpresbyterian.org/"
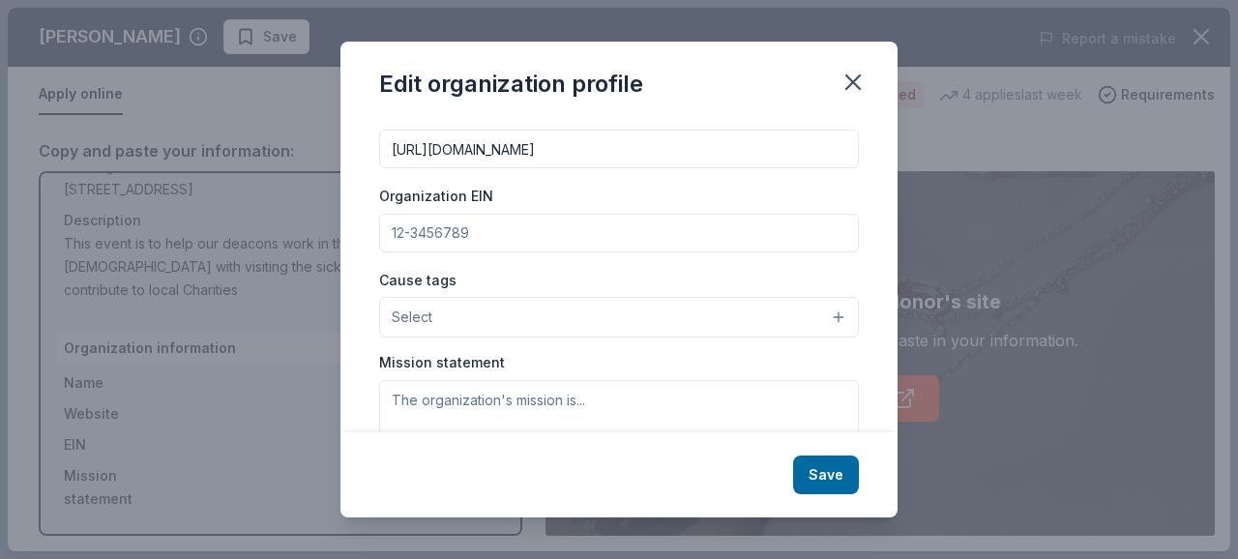
scroll to position [193, 0]
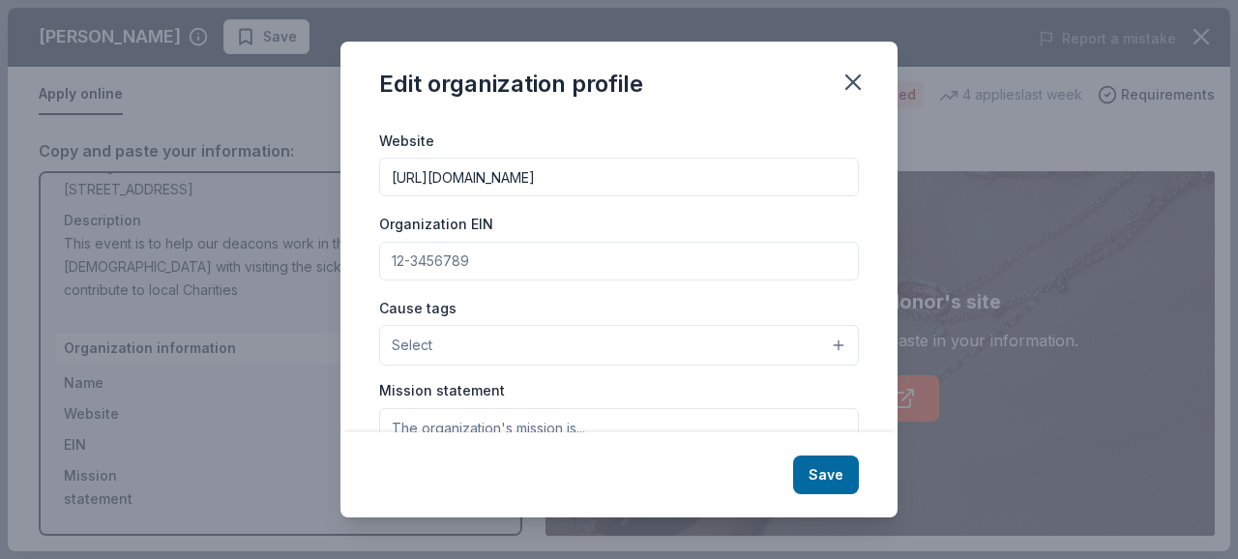
type input "https://www.faithunitedpresbyterian.org/"
click at [524, 271] on input "Organization EIN" at bounding box center [619, 261] width 480 height 39
click at [519, 341] on button "Select" at bounding box center [619, 345] width 480 height 41
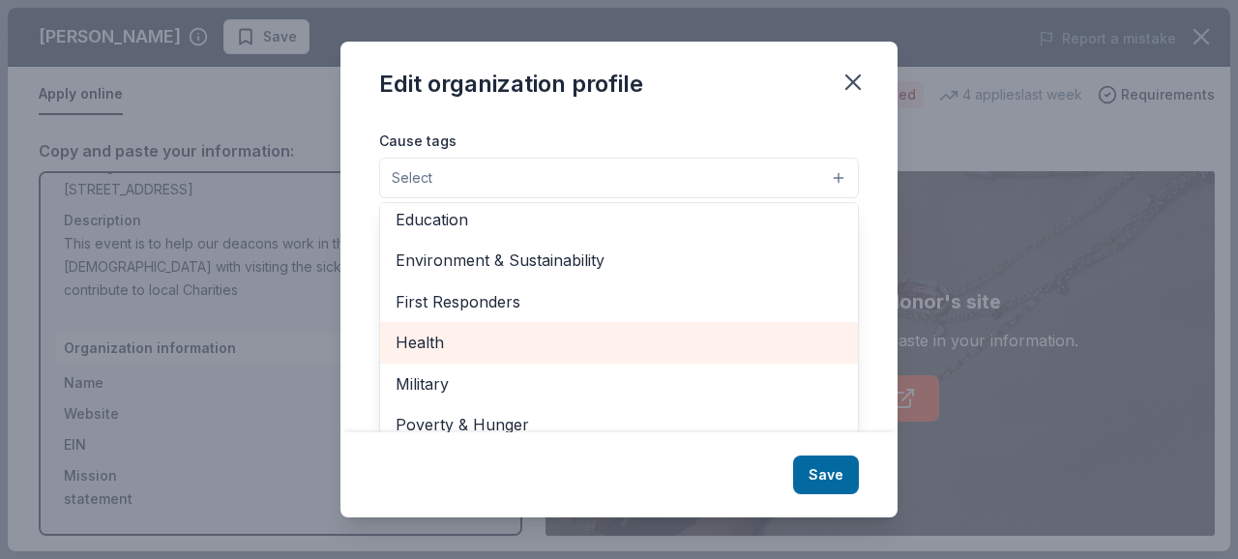
scroll to position [75, 0]
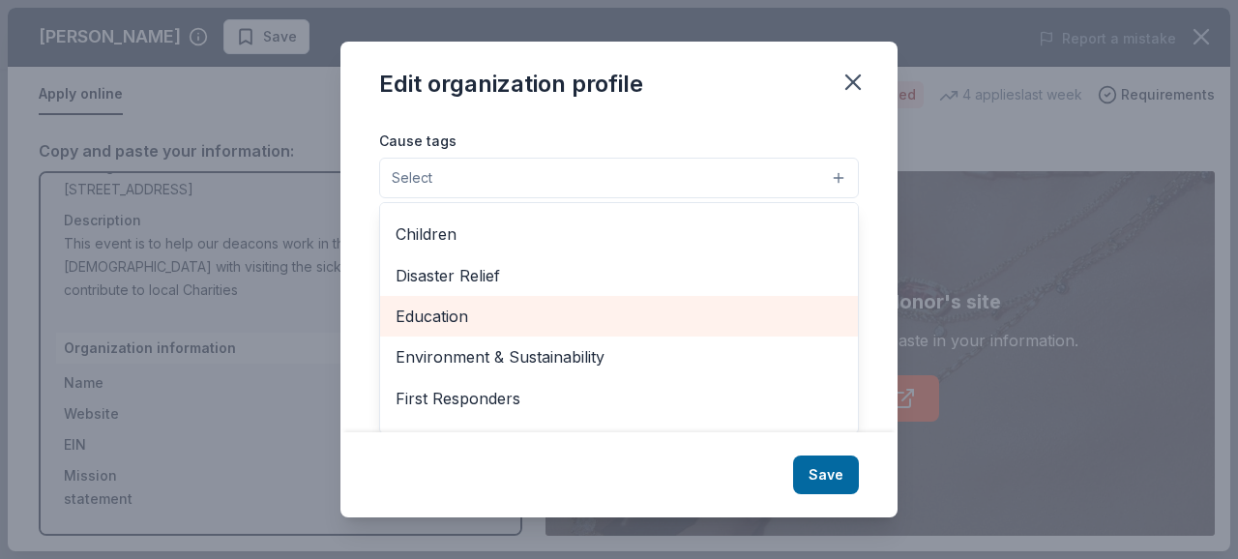
click at [472, 314] on span "Education" at bounding box center [619, 316] width 447 height 25
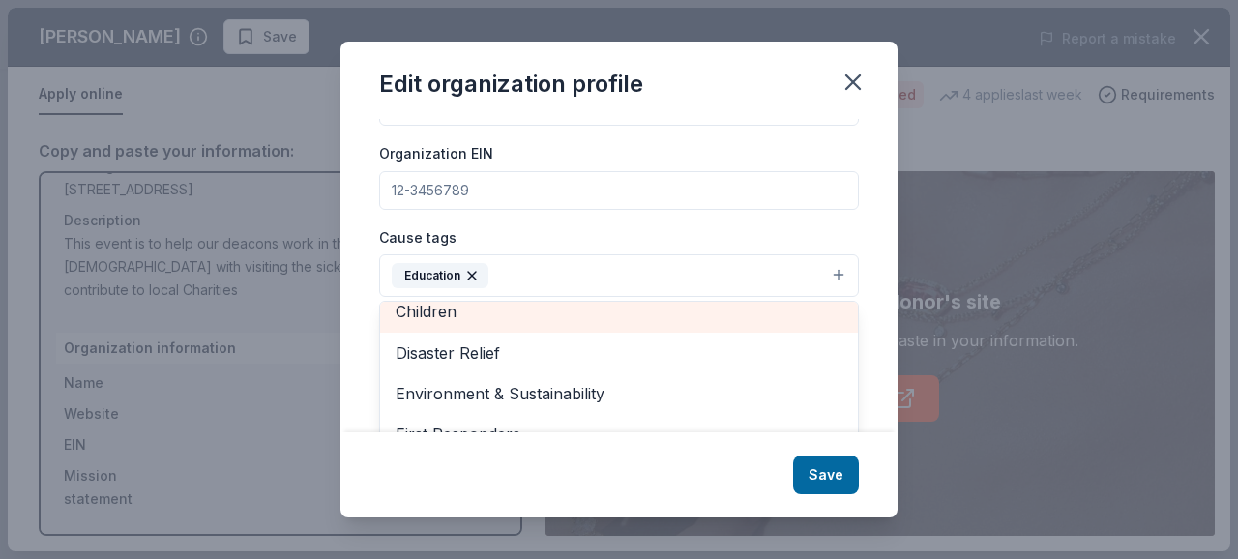
scroll to position [85, 0]
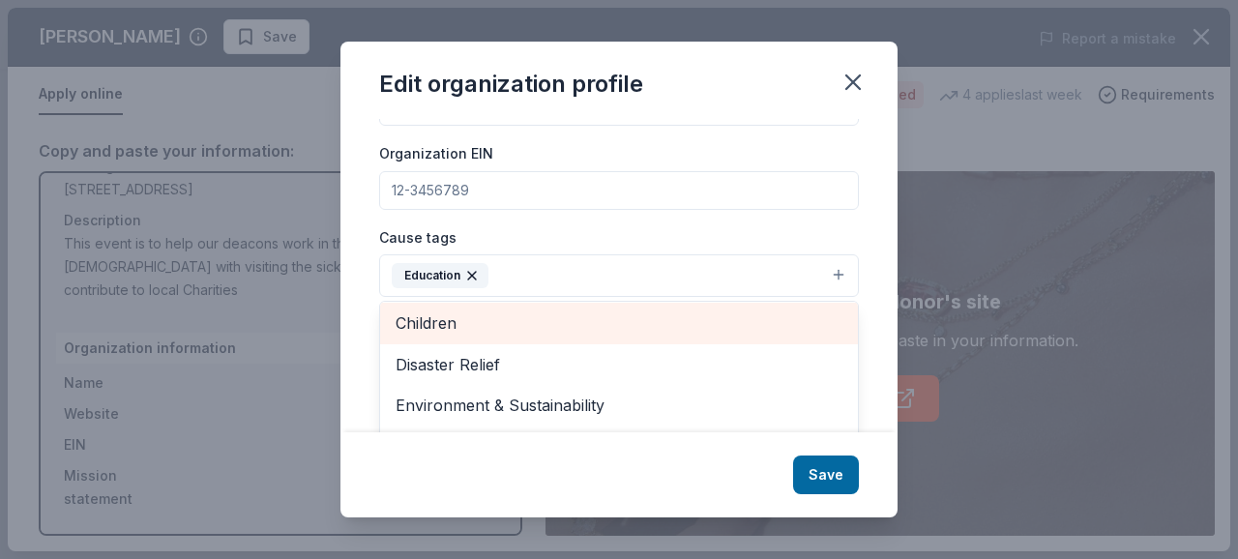
click at [618, 311] on span "Children" at bounding box center [619, 323] width 447 height 25
click at [611, 322] on span "Disaster Relief" at bounding box center [619, 323] width 447 height 25
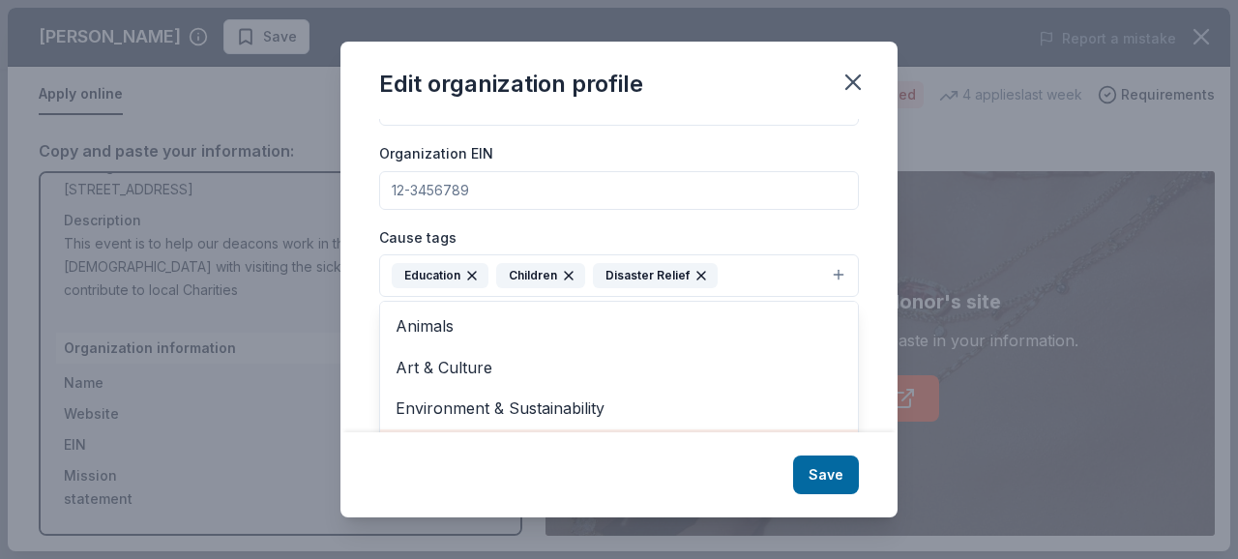
scroll to position [0, 0]
click at [855, 73] on div "Edit organization profile Changes made here will be reflected on your Account. …" at bounding box center [619, 279] width 557 height 475
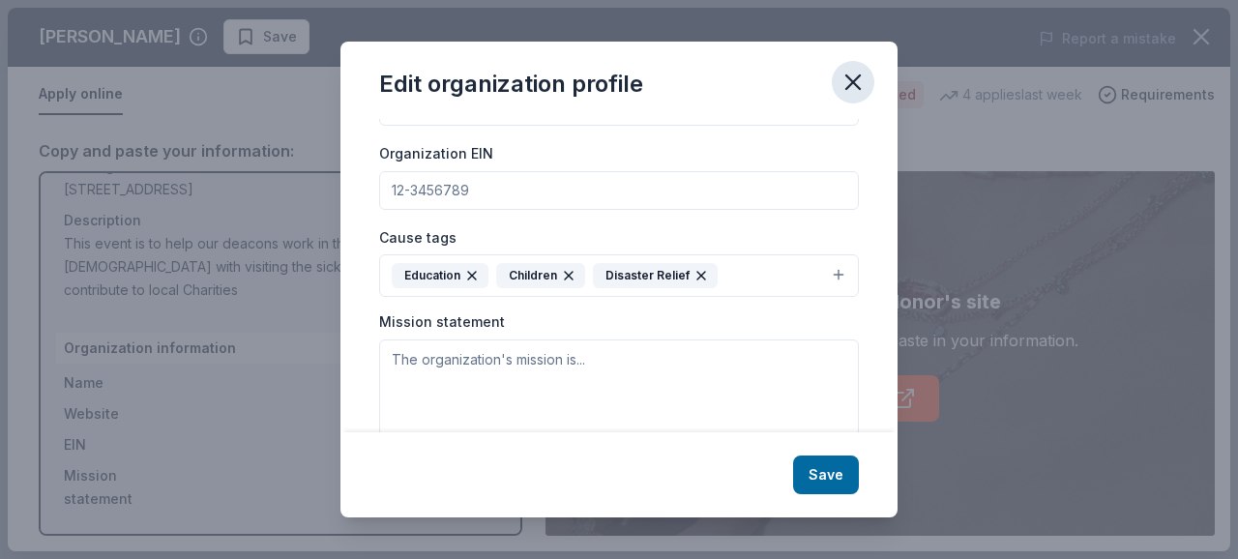
click at [854, 82] on icon "button" at bounding box center [853, 82] width 14 height 14
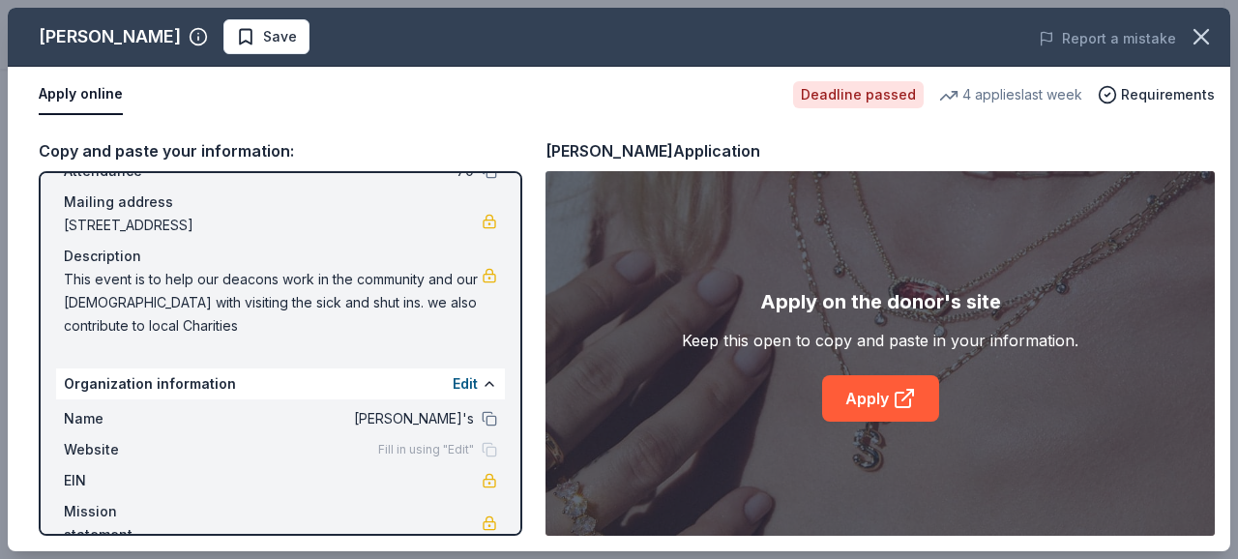
scroll to position [165, 0]
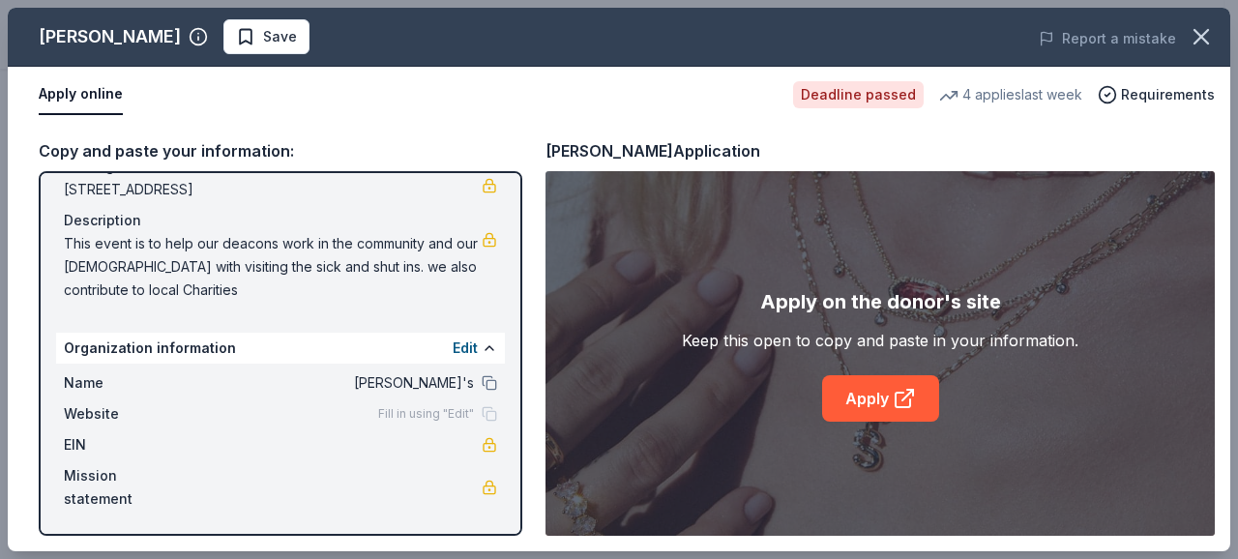
click at [262, 489] on div "Mission statement" at bounding box center [280, 487] width 433 height 46
click at [482, 498] on div "Mission statement" at bounding box center [280, 487] width 433 height 46
